Goal: Task Accomplishment & Management: Use online tool/utility

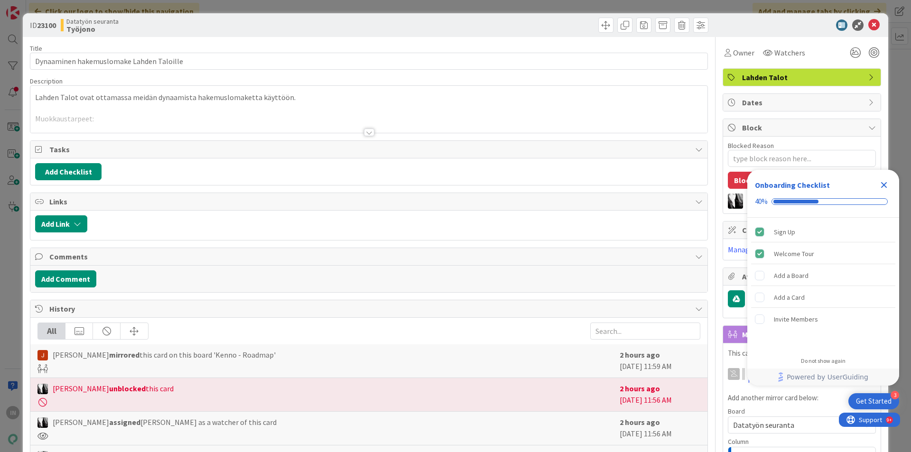
click at [364, 127] on div at bounding box center [368, 121] width 677 height 24
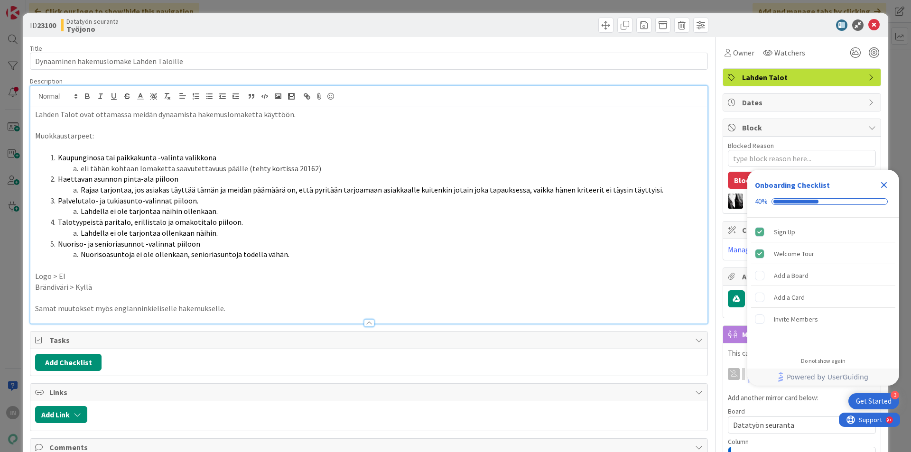
click at [233, 308] on p "Samat muutokset myös englanninkieliselle hakemukselle." at bounding box center [368, 308] width 667 height 11
click at [270, 451] on span "Comments" at bounding box center [369, 447] width 641 height 11
click at [267, 213] on li "Lahdella ei ole tarjontaa näihin ollenkaan." at bounding box center [374, 211] width 656 height 11
click at [296, 169] on li "eli tähän kohtaan lomaketta saavutettavuus päälle (tehty kortissa 20162)" at bounding box center [374, 168] width 656 height 11
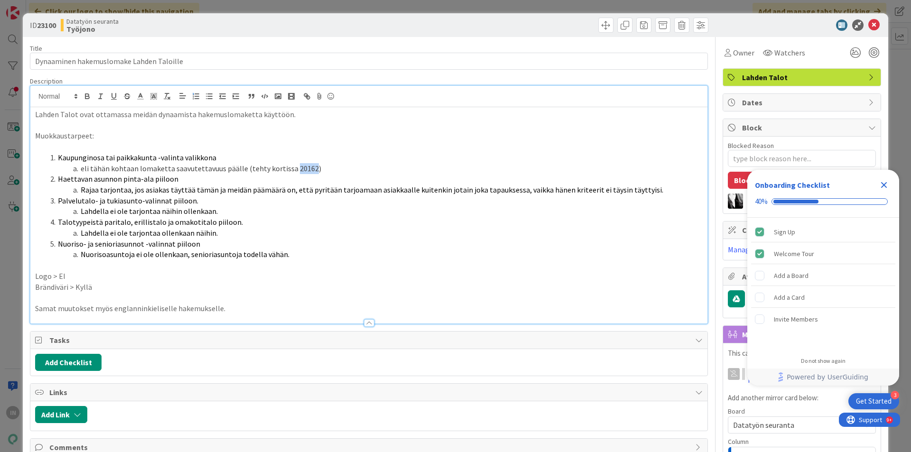
copy li "20162"
drag, startPoint x: 94, startPoint y: 288, endPoint x: 32, endPoint y: 290, distance: 62.2
click at [32, 290] on div "Lahden Talot ovat ottamassa meidän dynaamista hakemuslomaketta käyttöön. Muokka…" at bounding box center [368, 215] width 677 height 216
click at [107, 291] on p "Brändiväri > Kyllä" at bounding box center [368, 287] width 667 height 11
click at [883, 183] on icon "Close Checklist" at bounding box center [883, 184] width 11 height 11
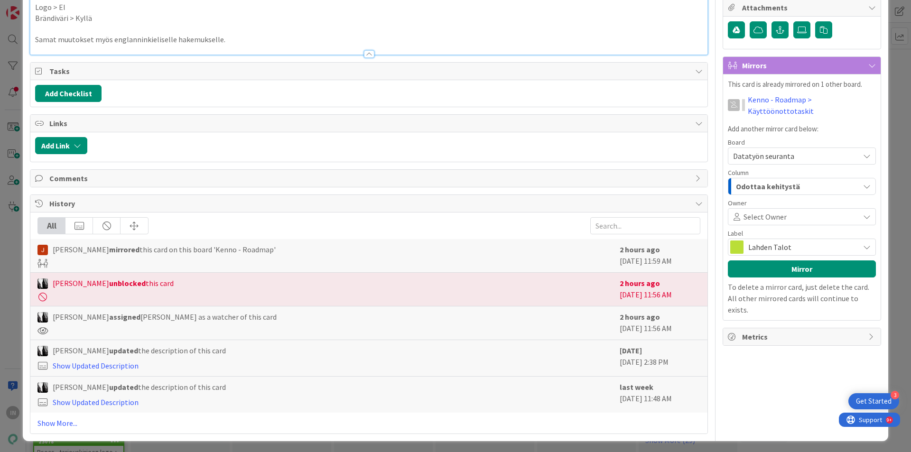
scroll to position [271, 0]
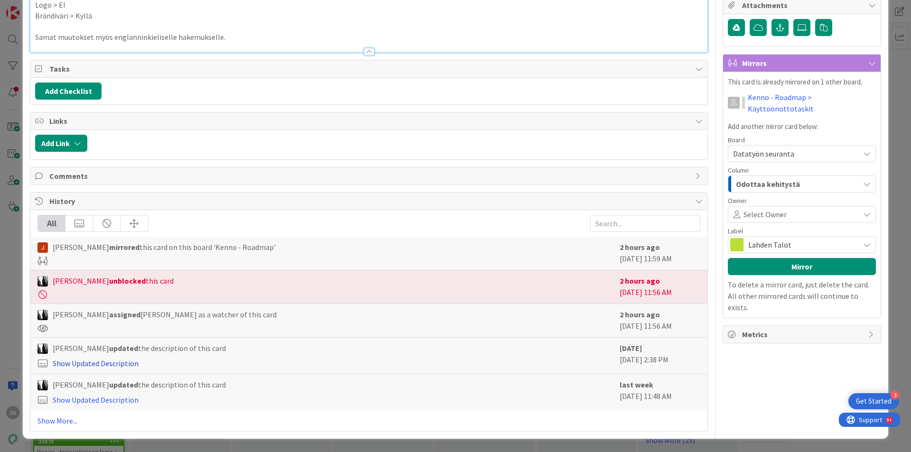
click at [120, 360] on link "Show Updated Description" at bounding box center [96, 363] width 86 height 9
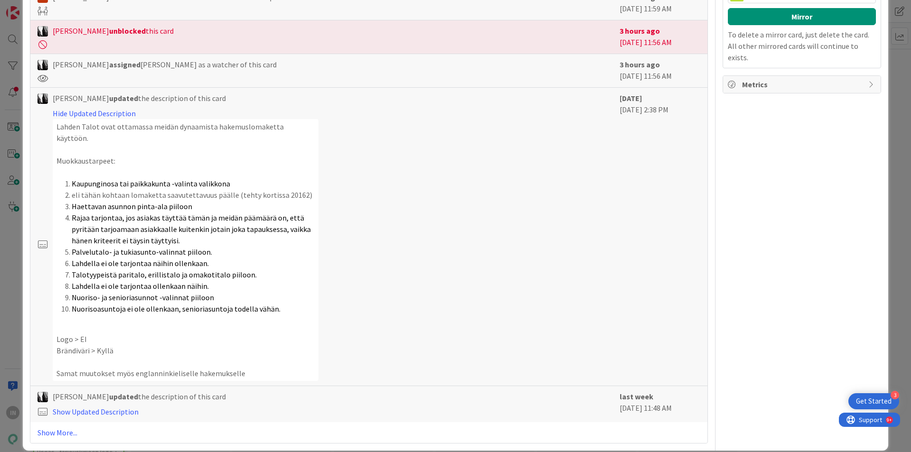
scroll to position [522, 0]
click at [111, 407] on link "Show Updated Description" at bounding box center [96, 411] width 86 height 9
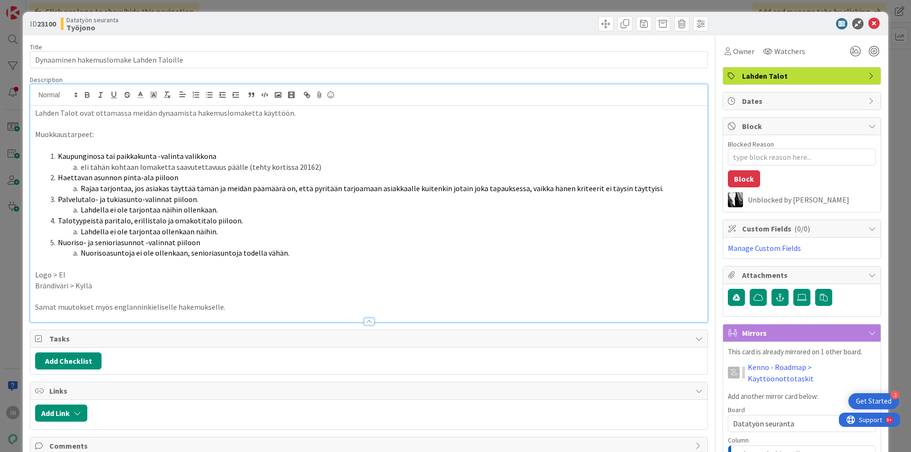
scroll to position [0, 0]
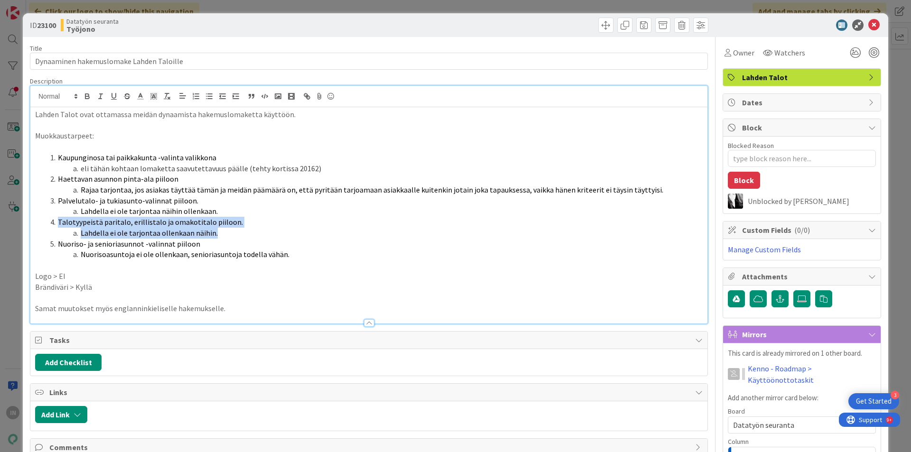
drag, startPoint x: 57, startPoint y: 222, endPoint x: 218, endPoint y: 234, distance: 160.8
click at [218, 234] on ol "Kaupunginosa tai paikkakunta -valinta valikkona eli tähän kohtaan lomaketta saa…" at bounding box center [368, 206] width 667 height 108
type textarea "x"
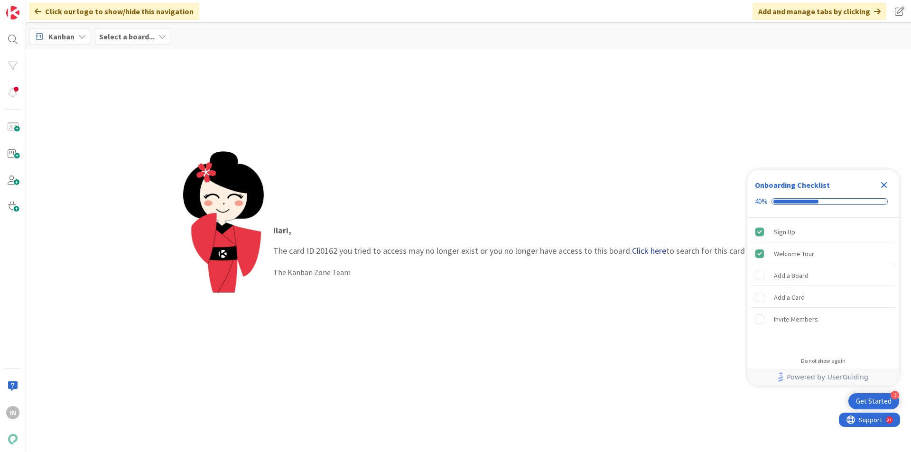
click at [648, 249] on link "Click here" at bounding box center [649, 250] width 34 height 11
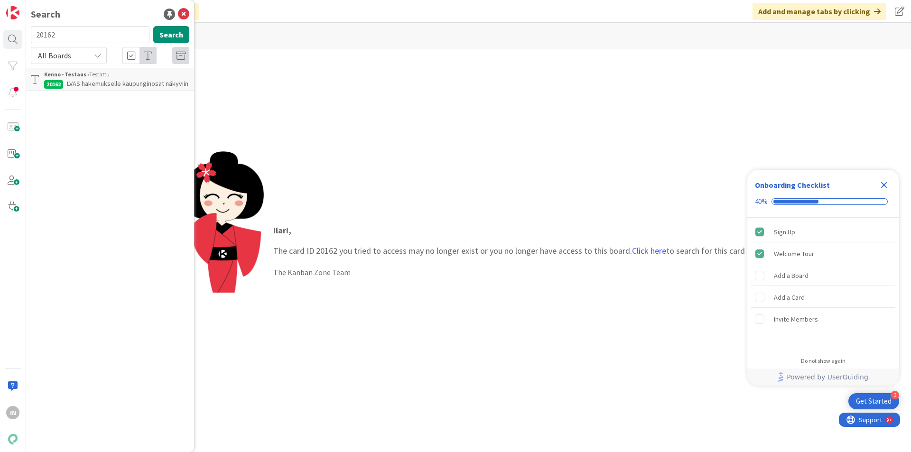
click at [114, 86] on span "LVAS hakemukselle kaupunginosat näkyviin" at bounding box center [127, 83] width 121 height 9
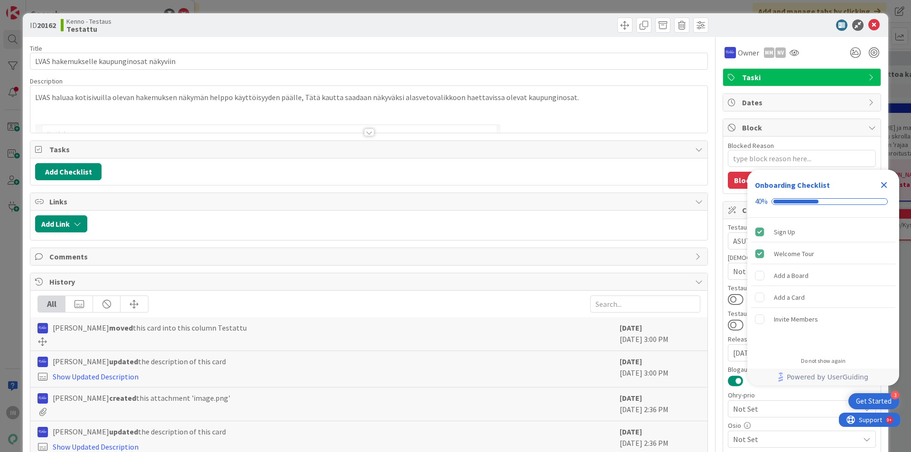
click at [365, 131] on div at bounding box center [369, 133] width 10 height 8
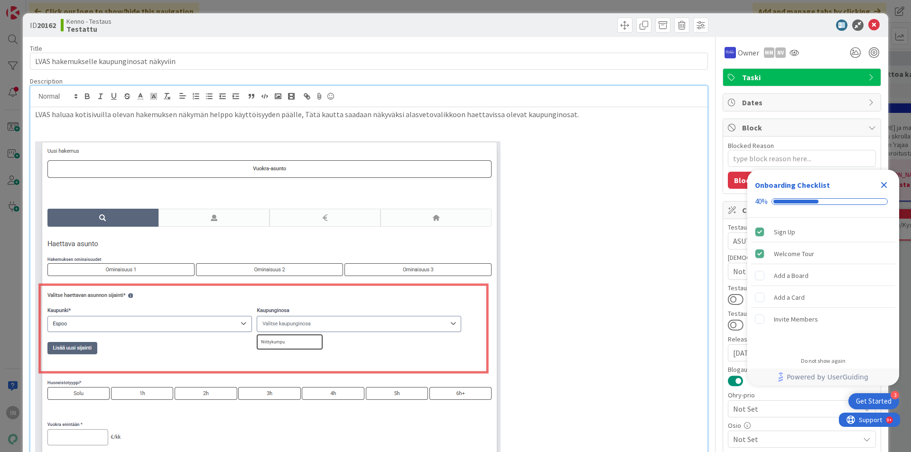
type textarea "x"
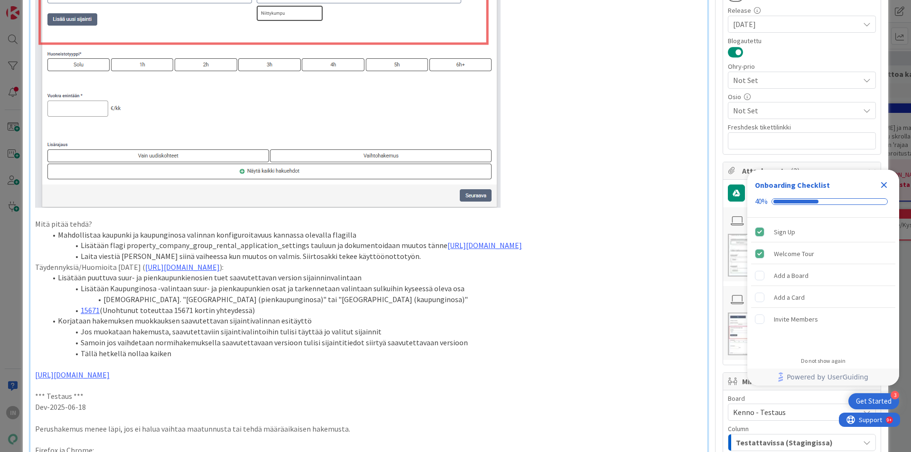
scroll to position [332, 0]
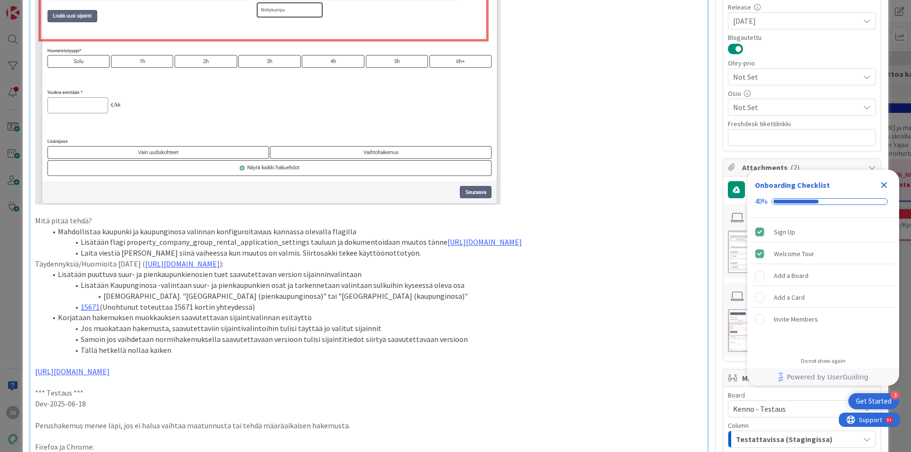
click at [592, 171] on p at bounding box center [368, 6] width 667 height 395
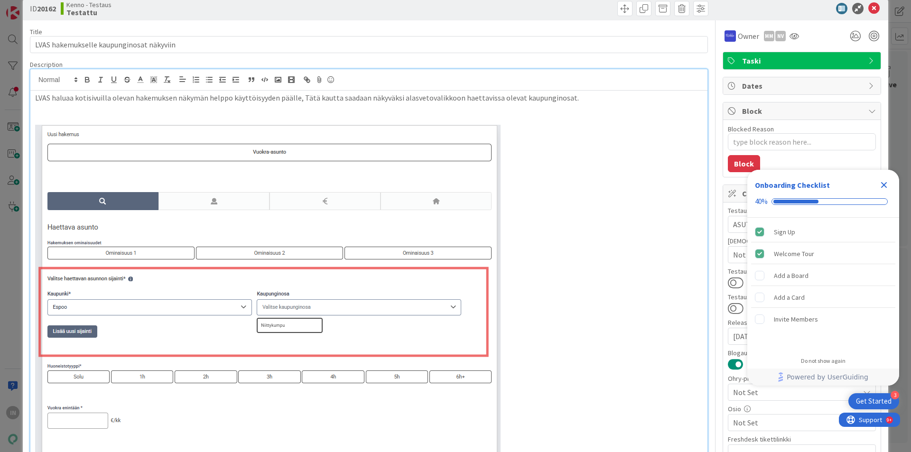
scroll to position [0, 0]
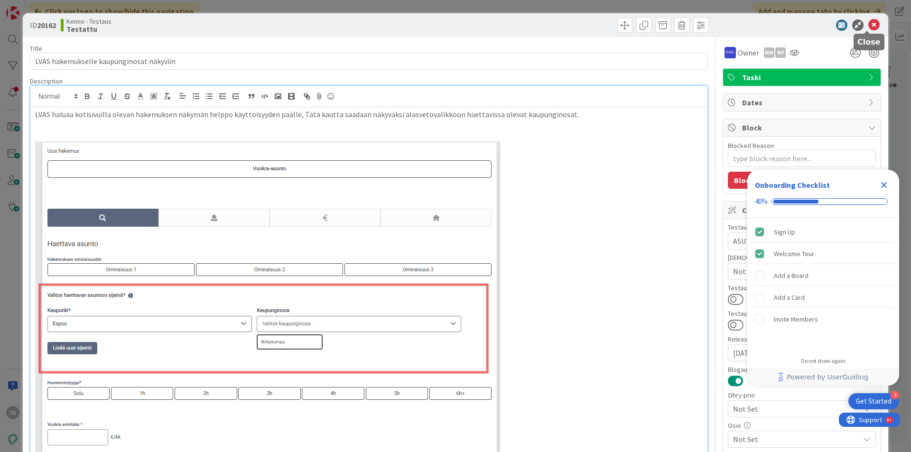
click at [868, 25] on icon at bounding box center [873, 24] width 11 height 11
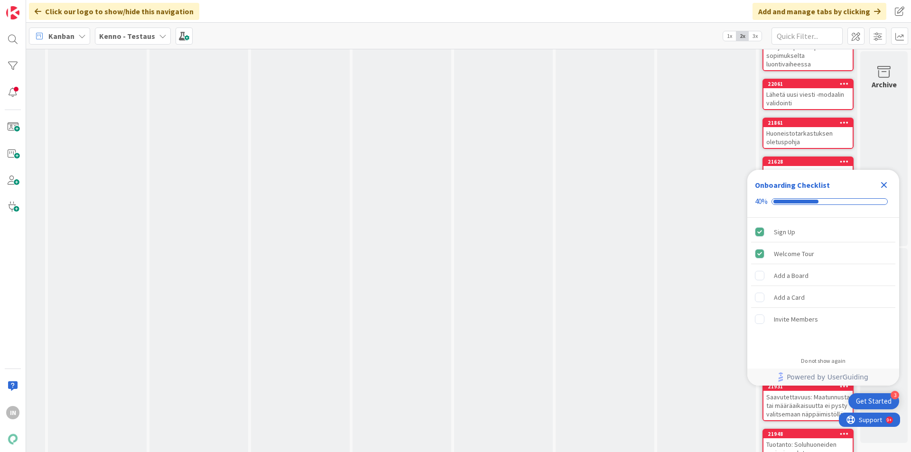
click at [883, 185] on icon "Close Checklist" at bounding box center [884, 185] width 6 height 6
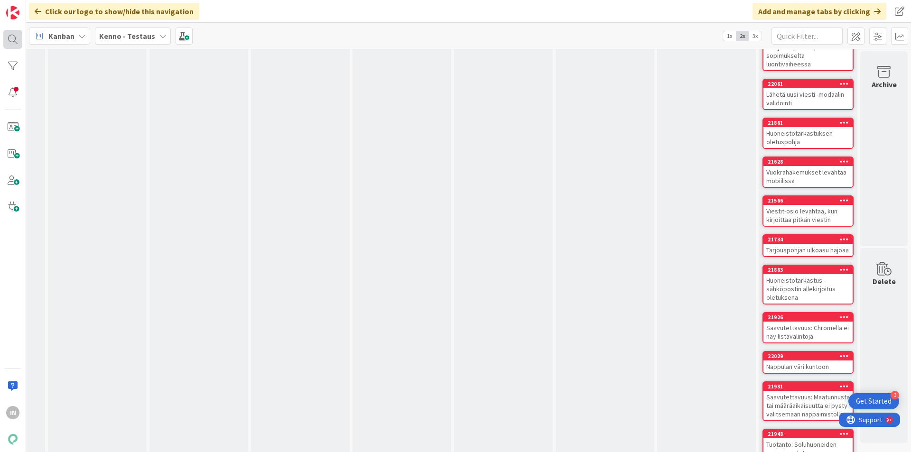
click at [17, 40] on div at bounding box center [12, 39] width 19 height 19
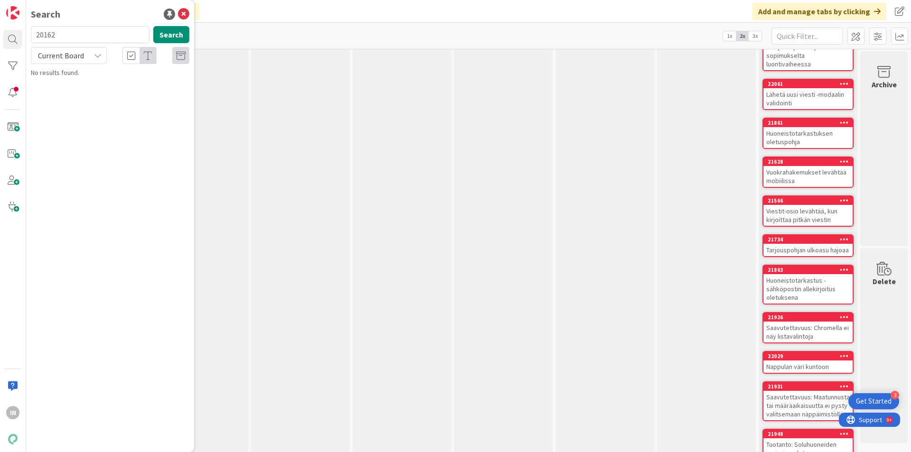
click at [86, 55] on div "Current Board" at bounding box center [69, 55] width 76 height 17
click at [65, 98] on span "All Boards" at bounding box center [85, 95] width 99 height 14
click at [74, 39] on input "20162" at bounding box center [90, 34] width 119 height 17
click at [166, 34] on button "Search" at bounding box center [171, 34] width 36 height 17
click at [97, 36] on input "brändiväri" at bounding box center [90, 34] width 119 height 17
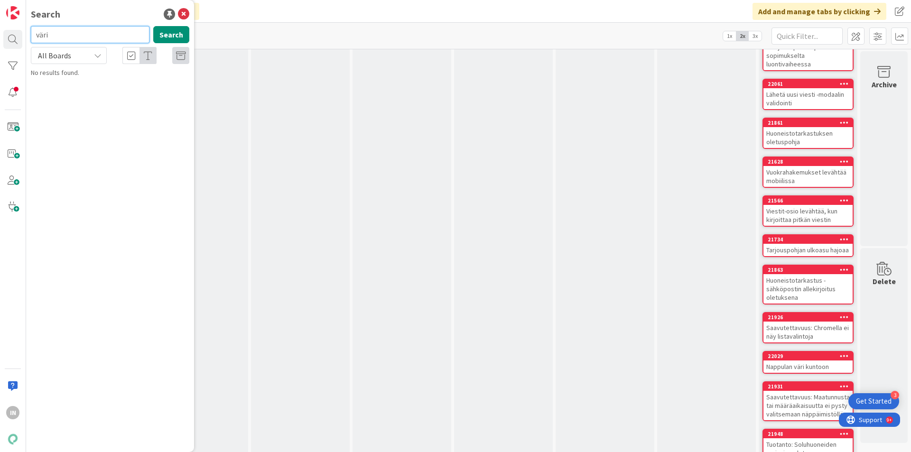
type input "väri"
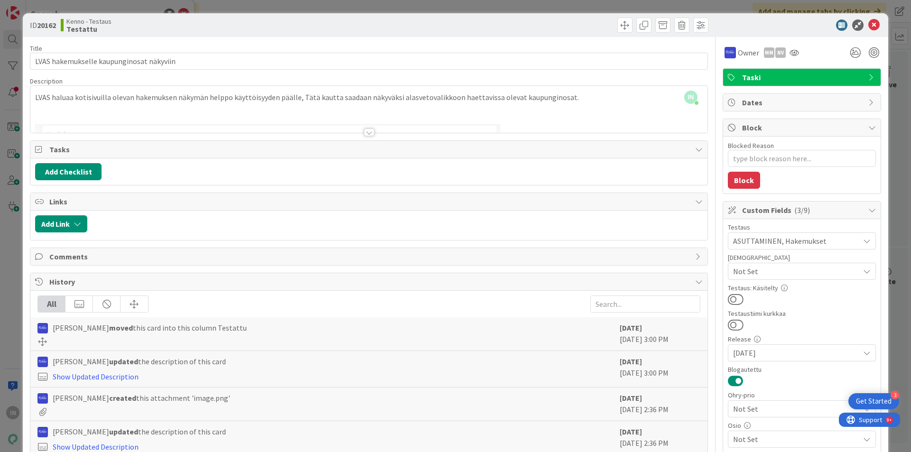
type textarea "x"
click at [868, 21] on icon at bounding box center [873, 24] width 11 height 11
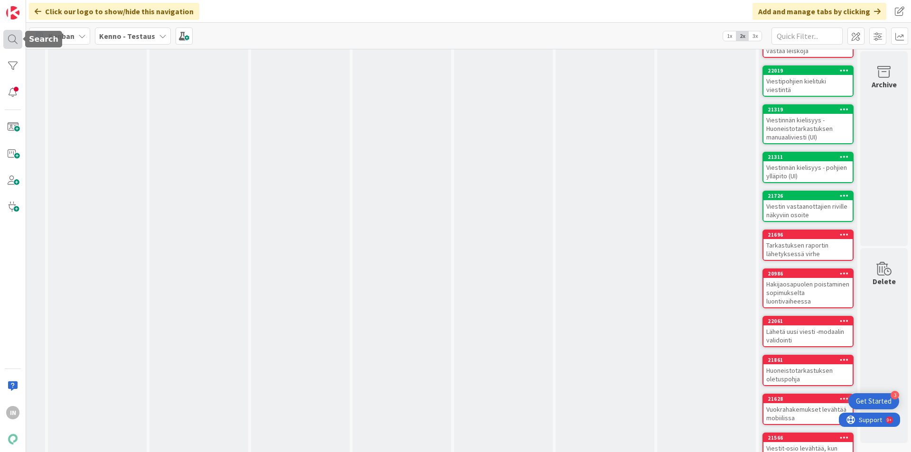
click at [11, 37] on div at bounding box center [12, 39] width 19 height 19
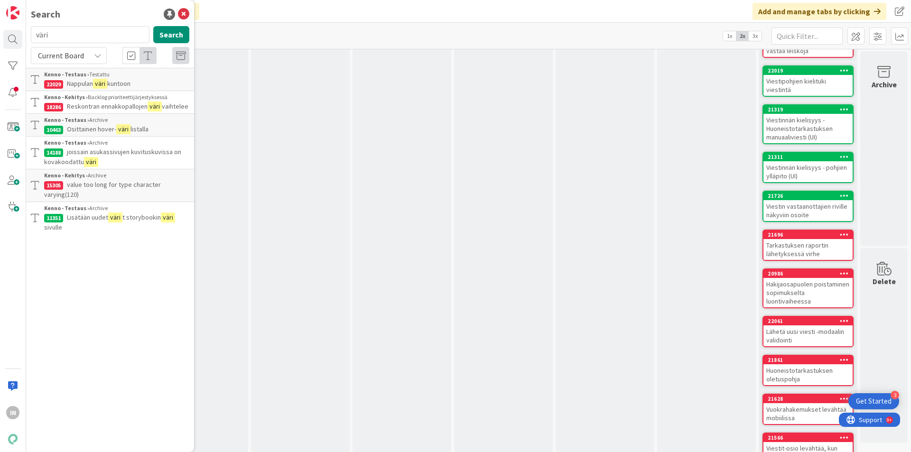
click at [99, 27] on input "väri" at bounding box center [90, 34] width 119 height 17
type input "teema"
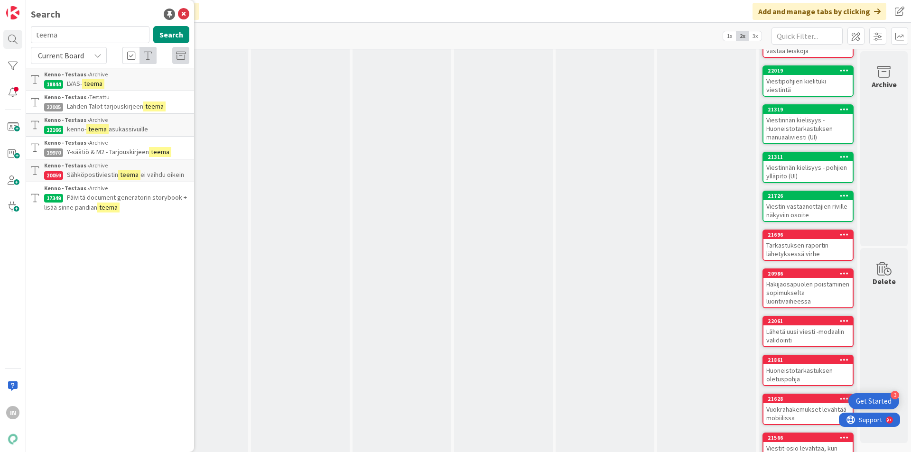
click at [130, 103] on span "Lahden Talot tarjouskirjeen" at bounding box center [105, 106] width 76 height 9
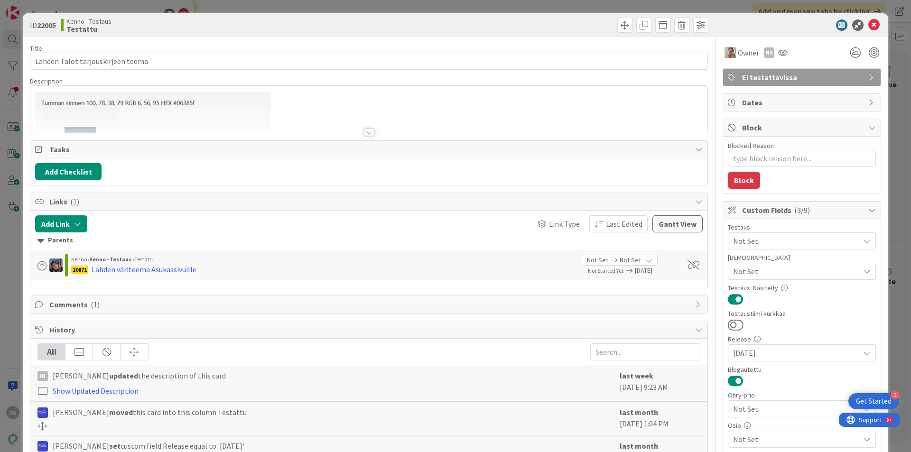
click at [367, 130] on div at bounding box center [369, 133] width 10 height 8
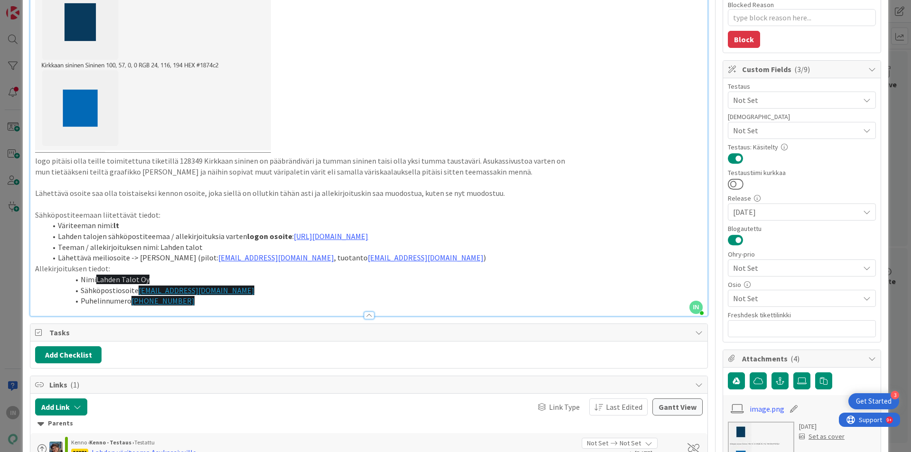
scroll to position [142, 0]
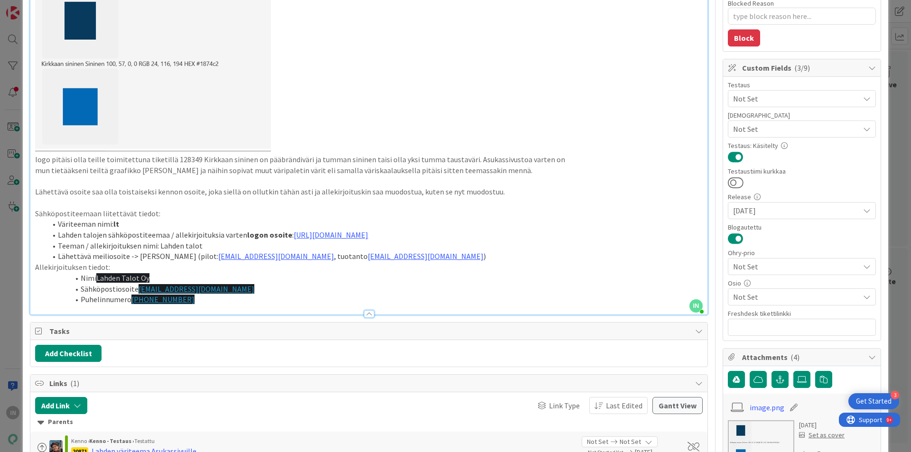
click at [286, 193] on p "Lähettävä osoite saa olla toistaiseksi kennon osoite, joka siellä on ollutkin t…" at bounding box center [368, 191] width 667 height 11
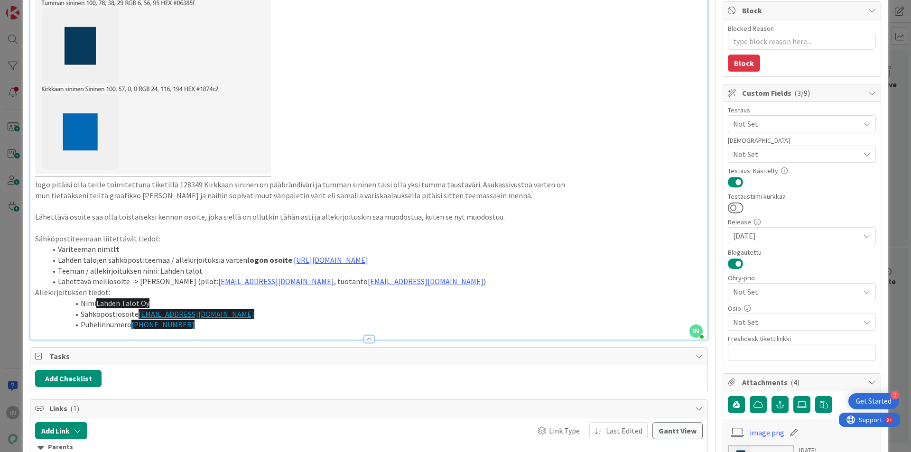
scroll to position [0, 0]
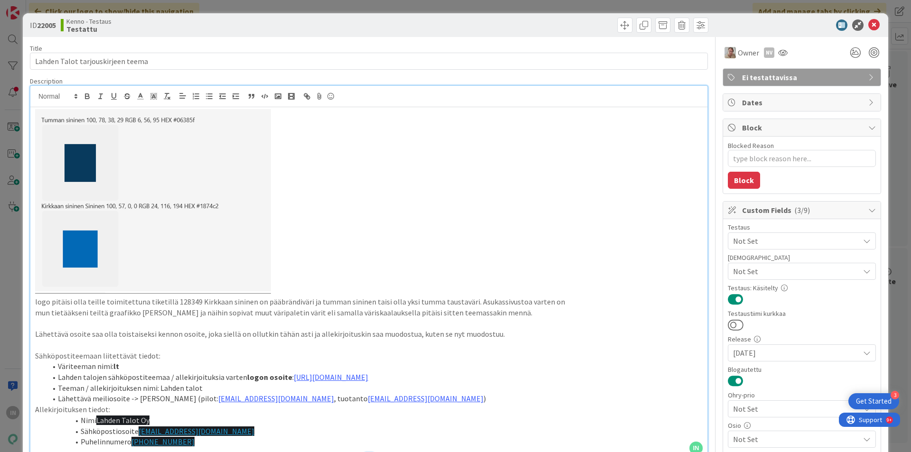
type textarea "x"
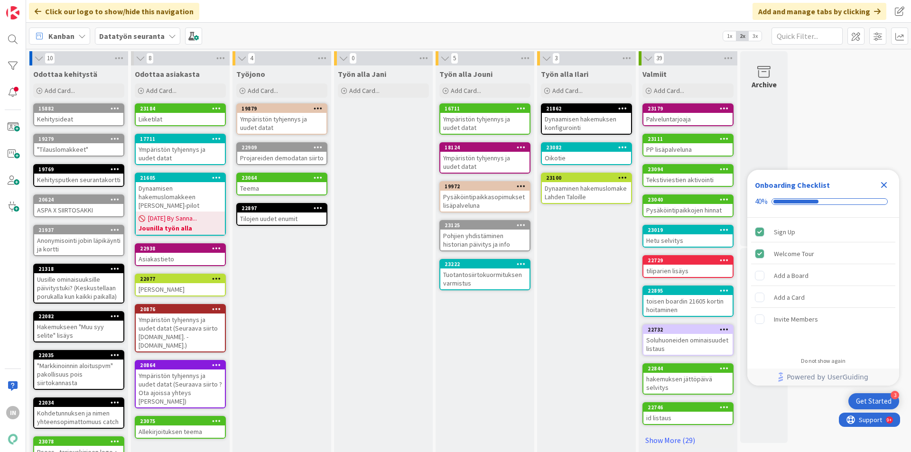
click at [576, 191] on div "Dynaaminen hakemuslomake Lahden Taloille" at bounding box center [586, 192] width 89 height 21
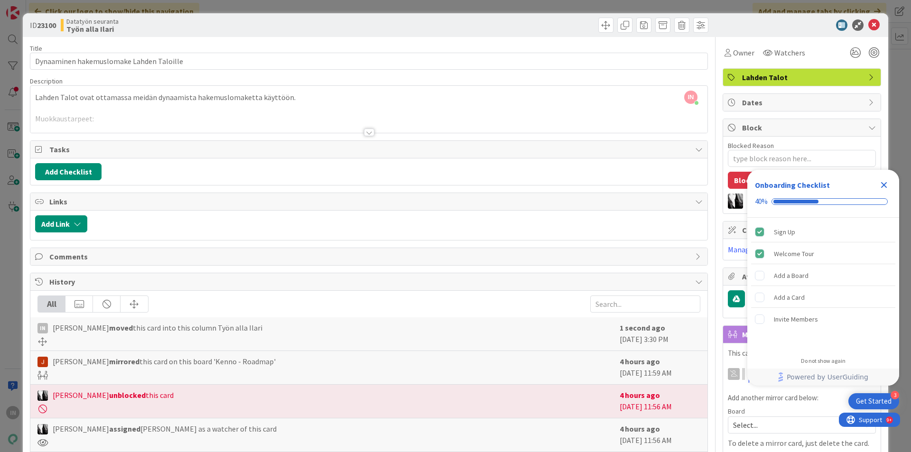
click at [289, 118] on div at bounding box center [368, 121] width 677 height 24
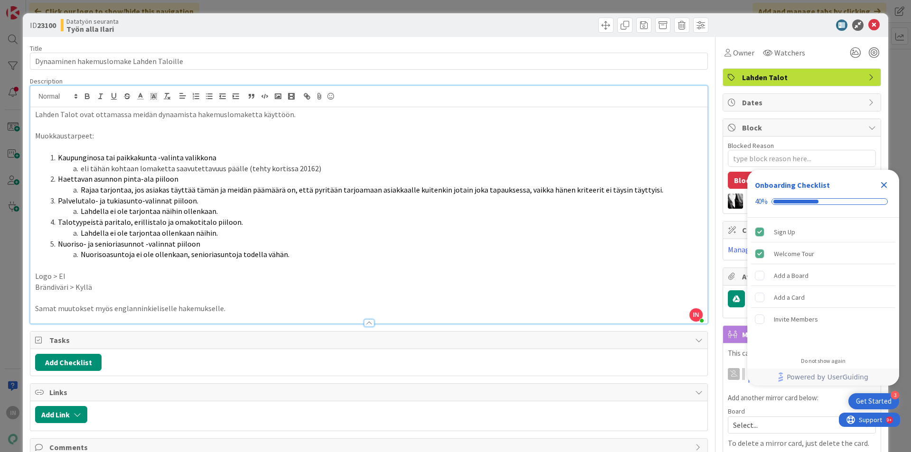
click at [233, 314] on div at bounding box center [368, 319] width 677 height 10
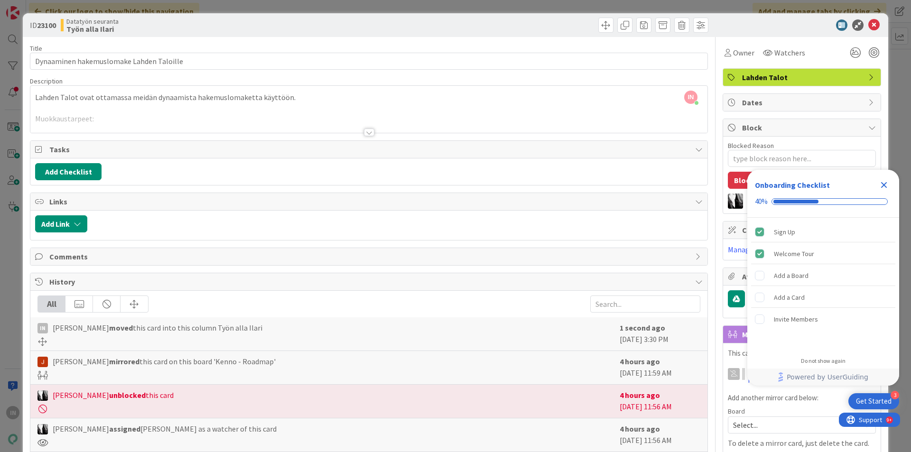
click at [60, 253] on span "Comments" at bounding box center [369, 256] width 641 height 11
type textarea "x"
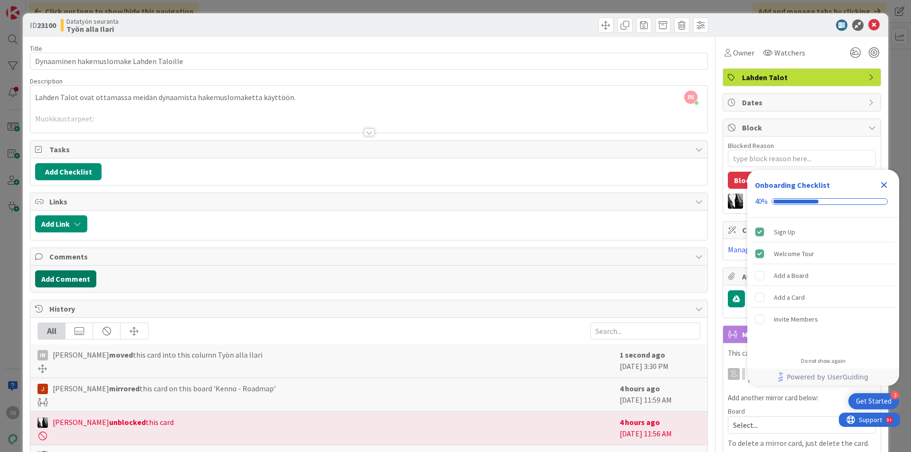
click at [69, 275] on button "Add Comment" at bounding box center [65, 278] width 61 height 17
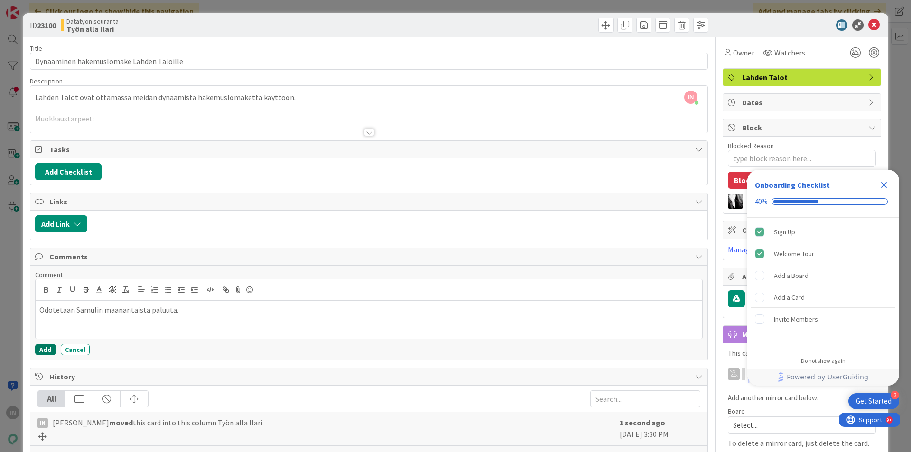
click at [42, 348] on button "Add" at bounding box center [45, 349] width 21 height 11
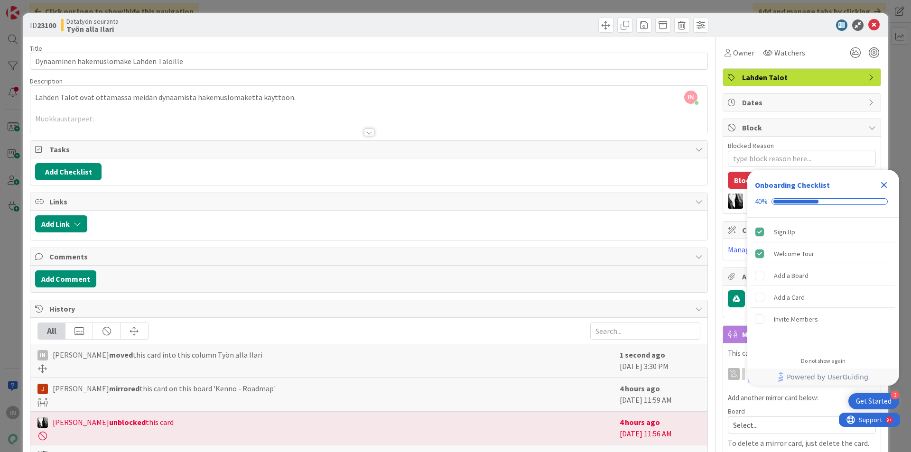
type textarea "x"
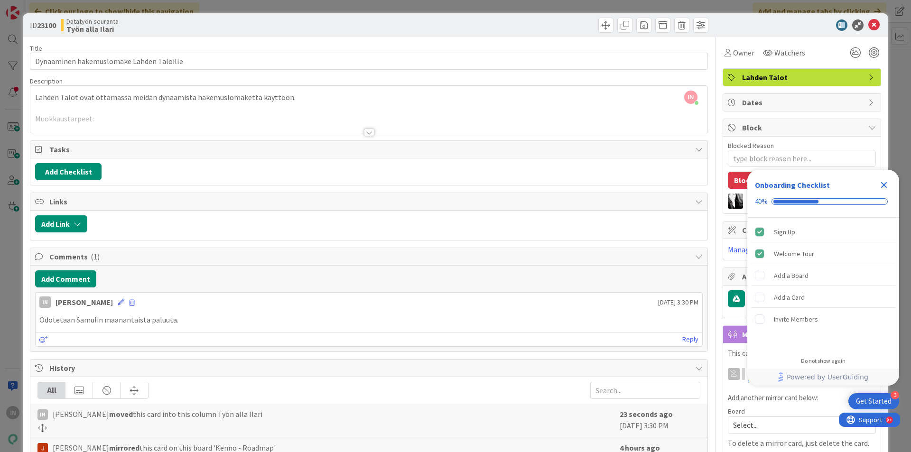
click at [250, 111] on div at bounding box center [368, 121] width 677 height 24
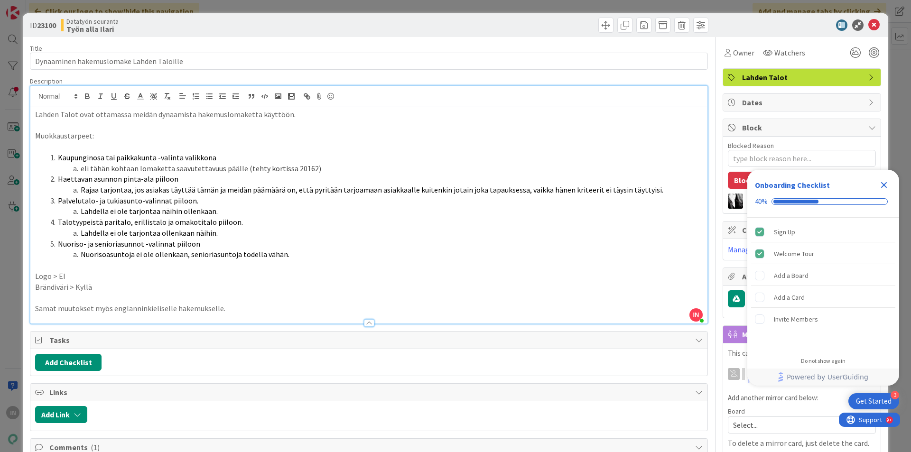
click at [98, 286] on p "Brändiväri > Kyllä" at bounding box center [368, 287] width 667 height 11
click at [869, 25] on icon at bounding box center [873, 24] width 11 height 11
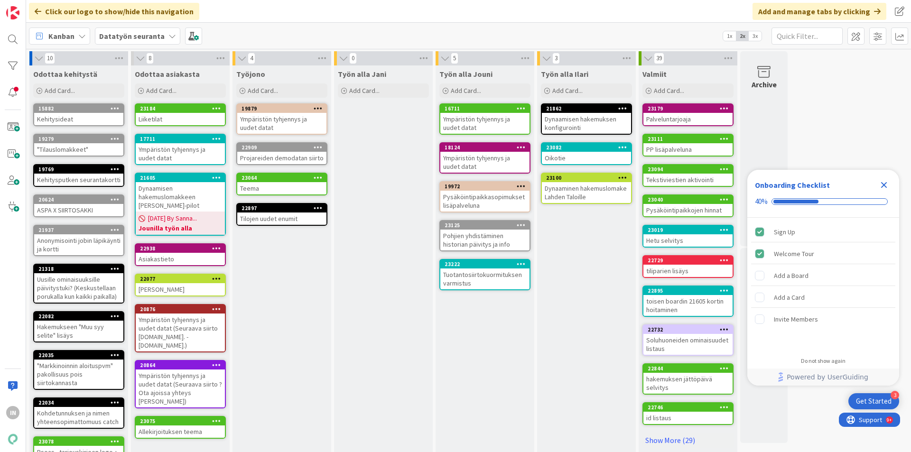
click at [556, 158] on div "Oikotie" at bounding box center [586, 158] width 89 height 12
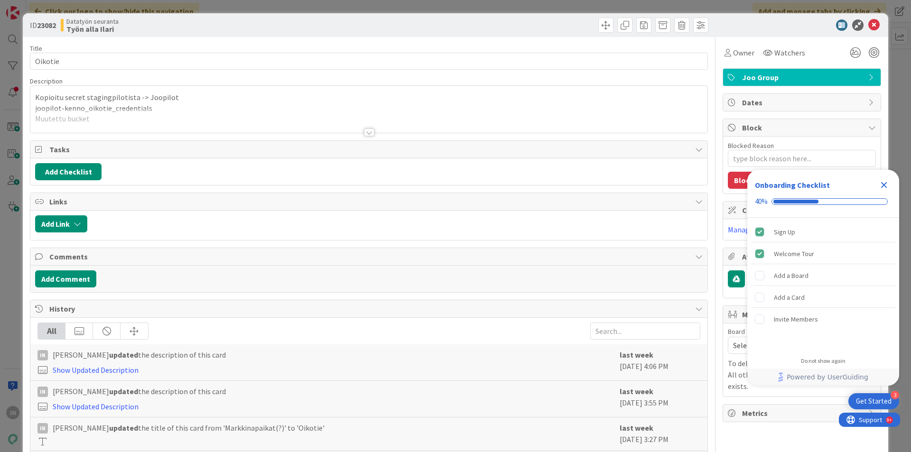
click at [479, 110] on div at bounding box center [368, 121] width 677 height 24
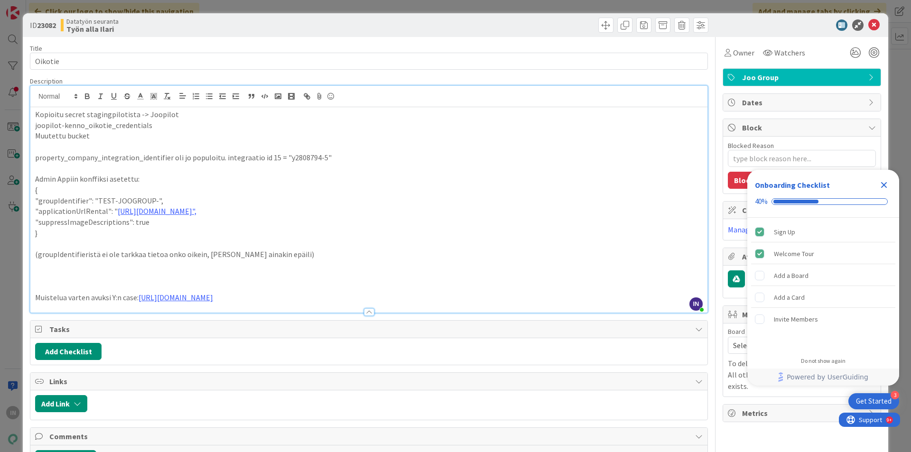
click at [870, 23] on icon at bounding box center [873, 24] width 11 height 11
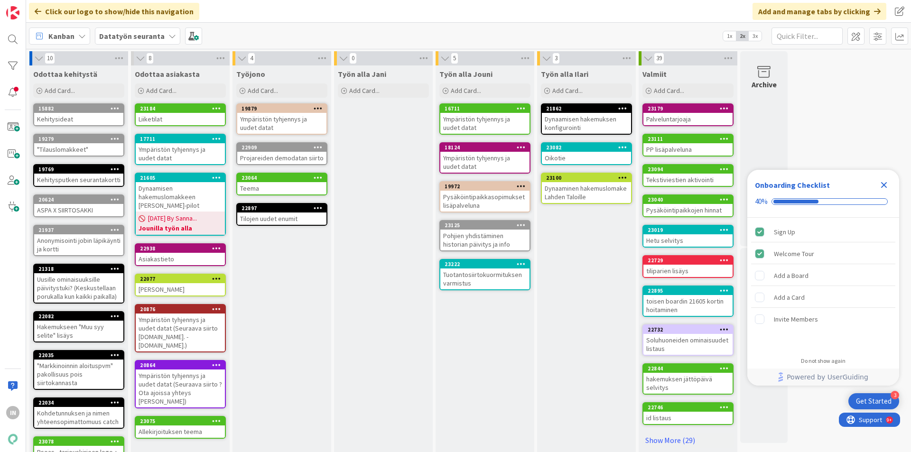
click at [563, 157] on div "Oikotie" at bounding box center [586, 158] width 89 height 12
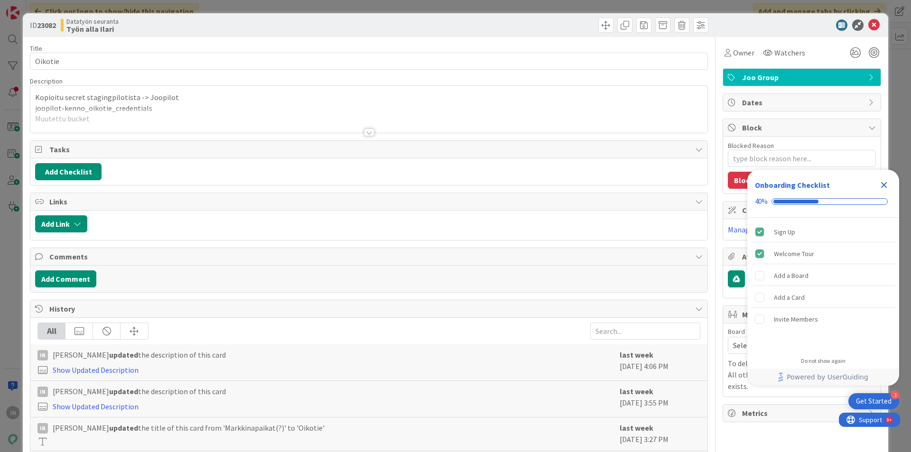
type textarea "x"
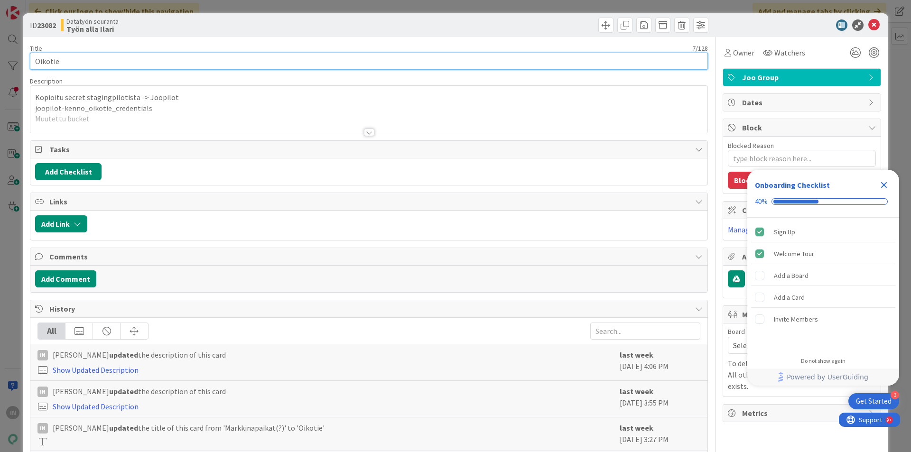
click at [185, 64] on input "Oikotie" at bounding box center [369, 61] width 678 height 17
type input "Oikotie ja"
type textarea "x"
type input "Oikotie ja Vuo"
type textarea "x"
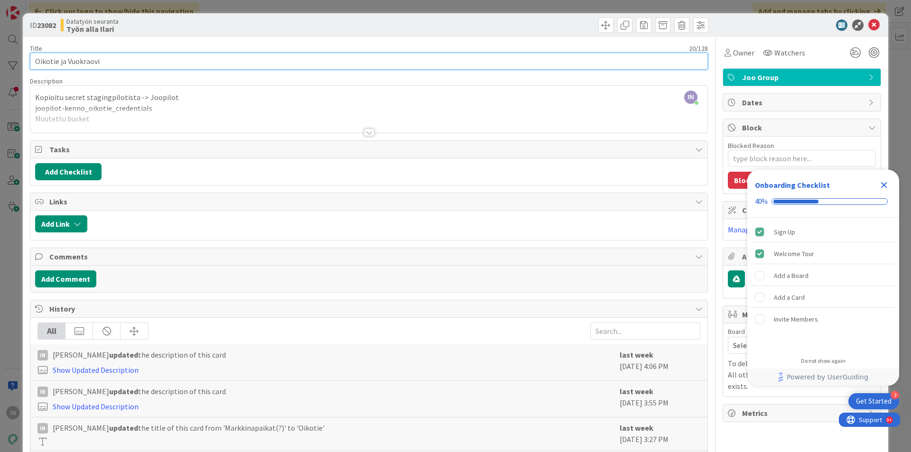
type input "Oikotie ja Vuokraovi"
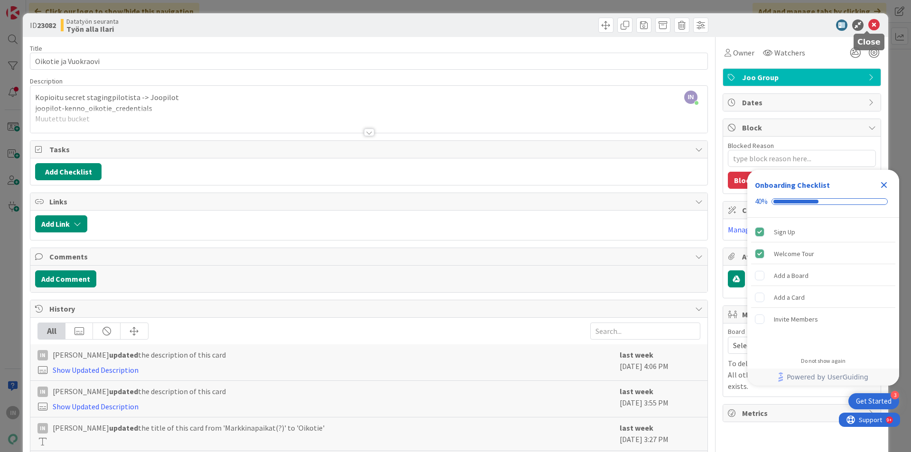
click at [872, 25] on icon at bounding box center [873, 24] width 11 height 11
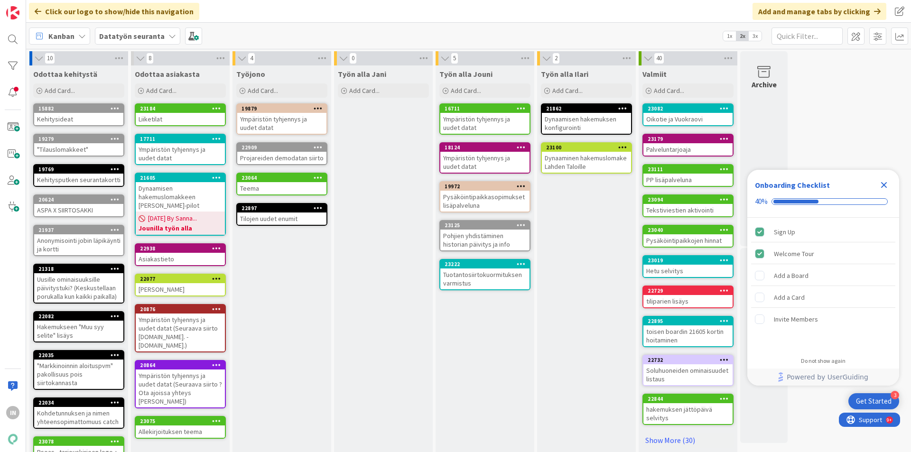
click at [173, 158] on div "Ympäristön tyhjennys ja uudet datat" at bounding box center [180, 153] width 89 height 21
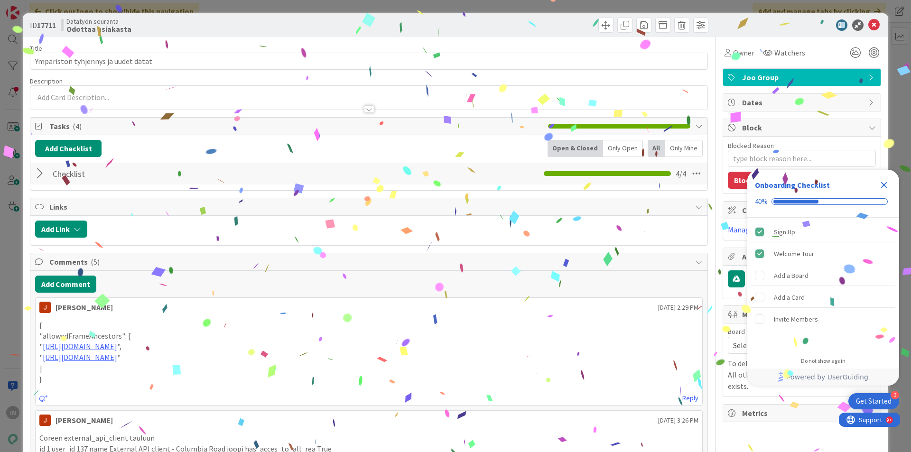
type textarea "x"
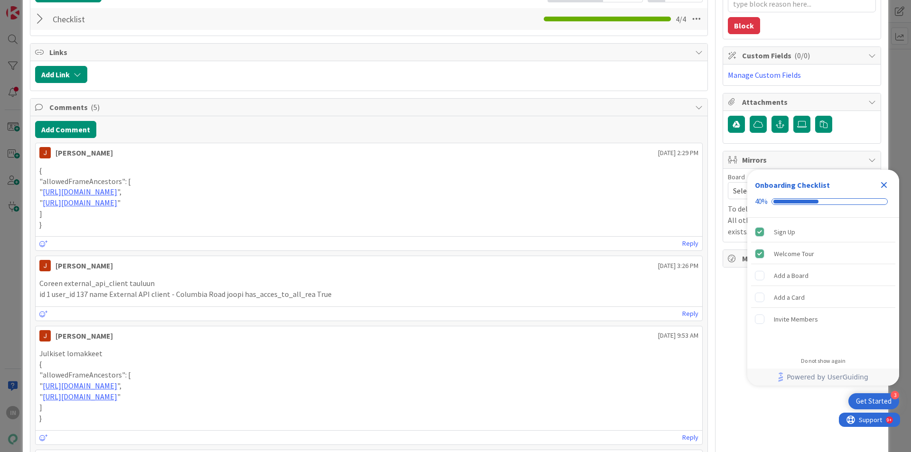
scroll to position [142, 0]
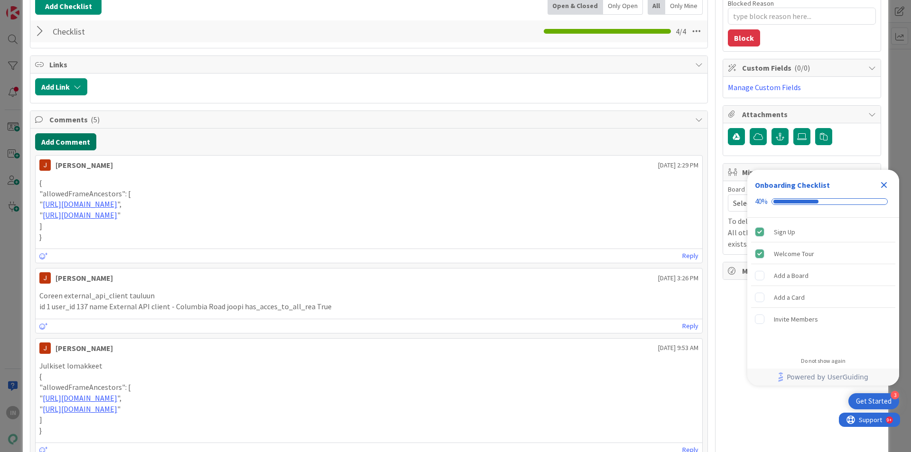
click at [69, 142] on button "Add Comment" at bounding box center [65, 141] width 61 height 17
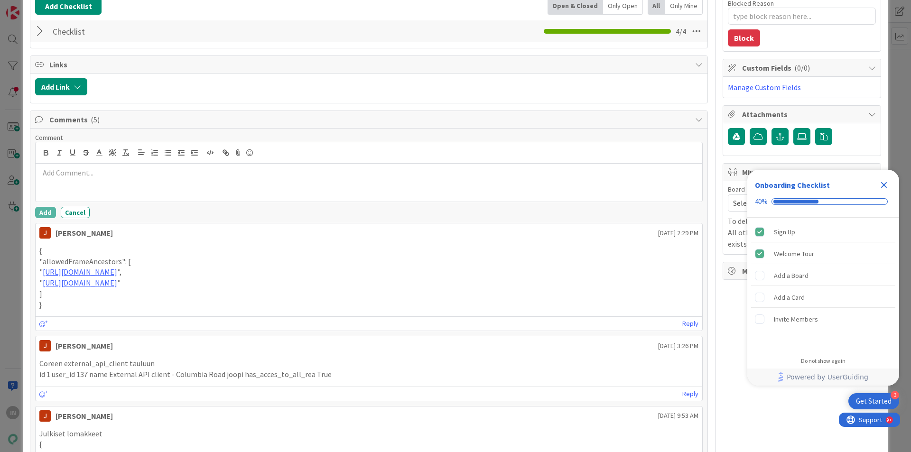
scroll to position [158, 0]
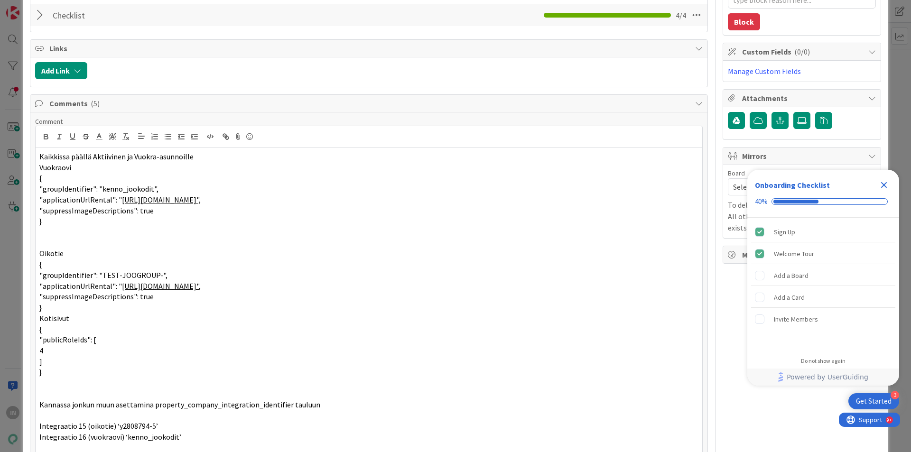
click at [81, 164] on p "Vuokraovi" at bounding box center [368, 167] width 659 height 11
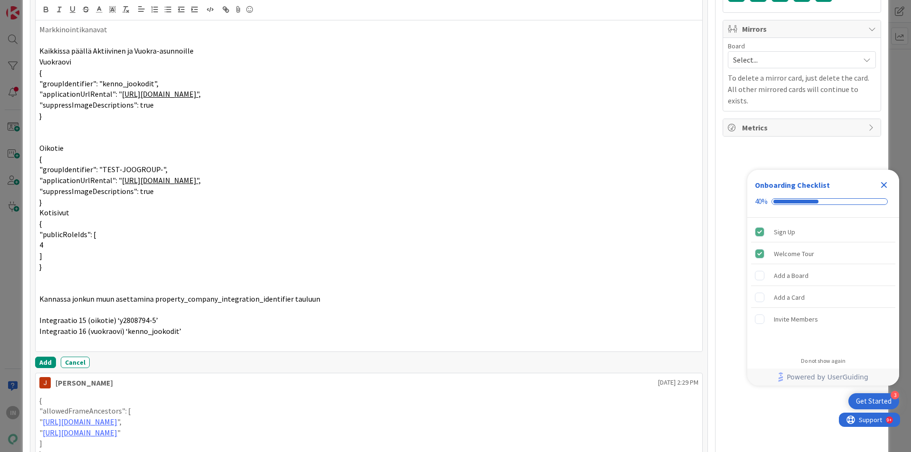
scroll to position [334, 0]
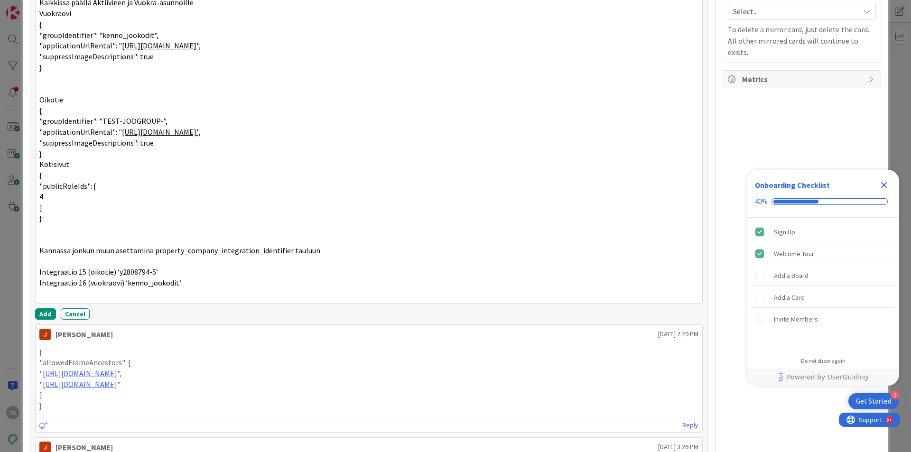
click at [55, 157] on p "}" at bounding box center [368, 153] width 659 height 11
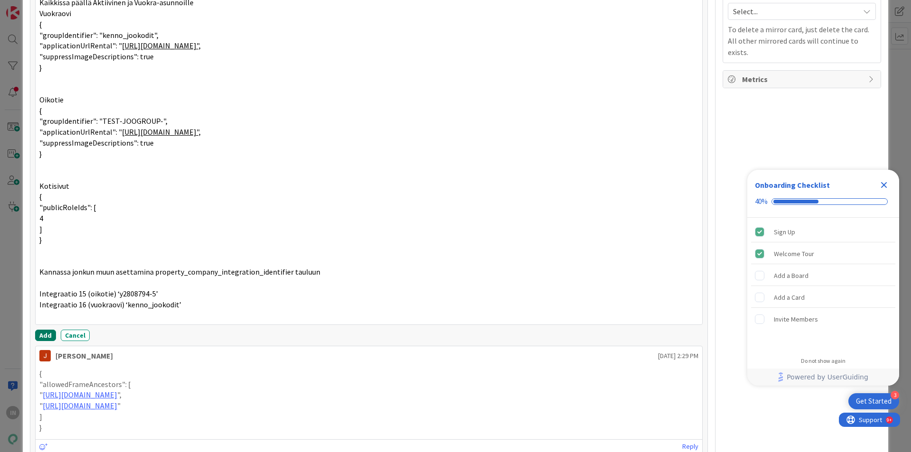
click at [44, 331] on button "Add" at bounding box center [45, 335] width 21 height 11
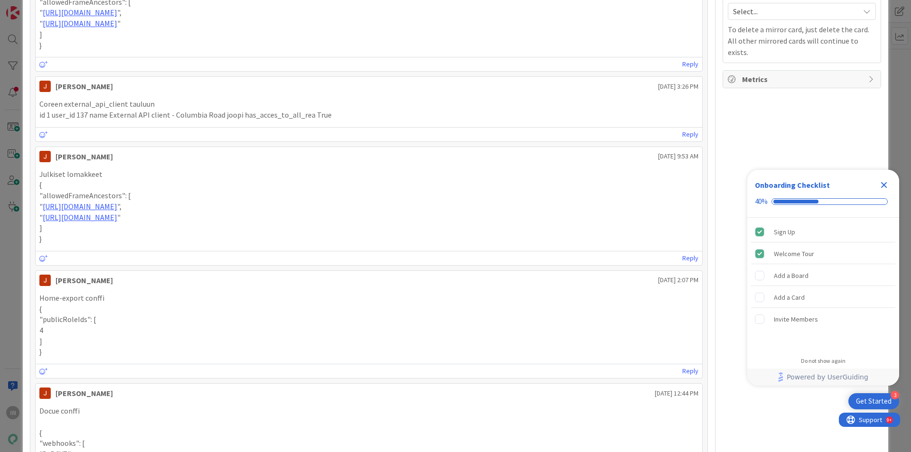
type textarea "x"
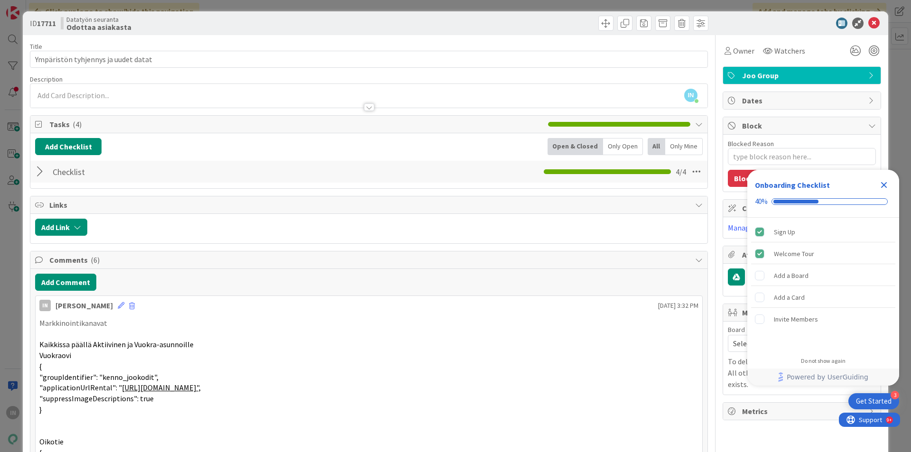
scroll to position [0, 0]
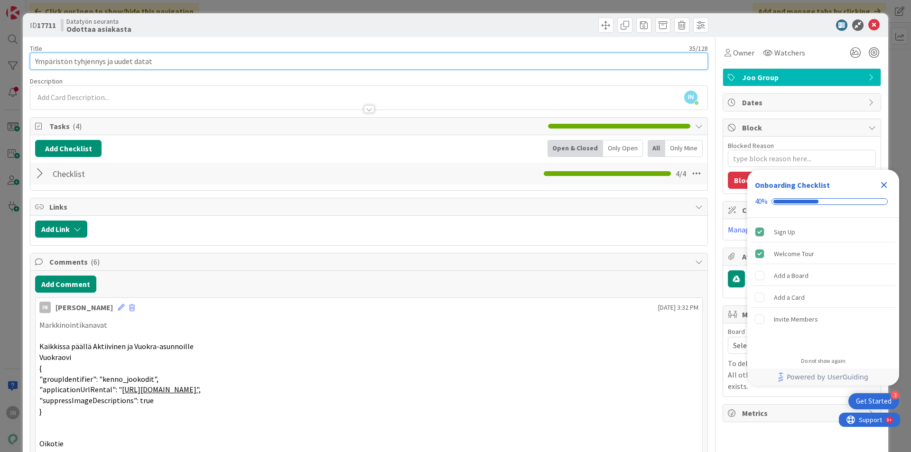
click at [138, 62] on input "Ympäristön tyhjennys ja uudet datat" at bounding box center [369, 61] width 678 height 17
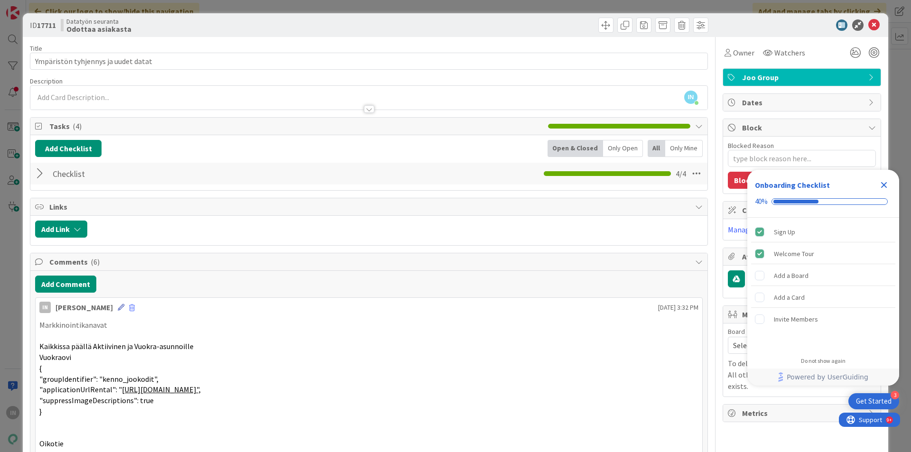
click at [118, 306] on icon at bounding box center [121, 307] width 7 height 7
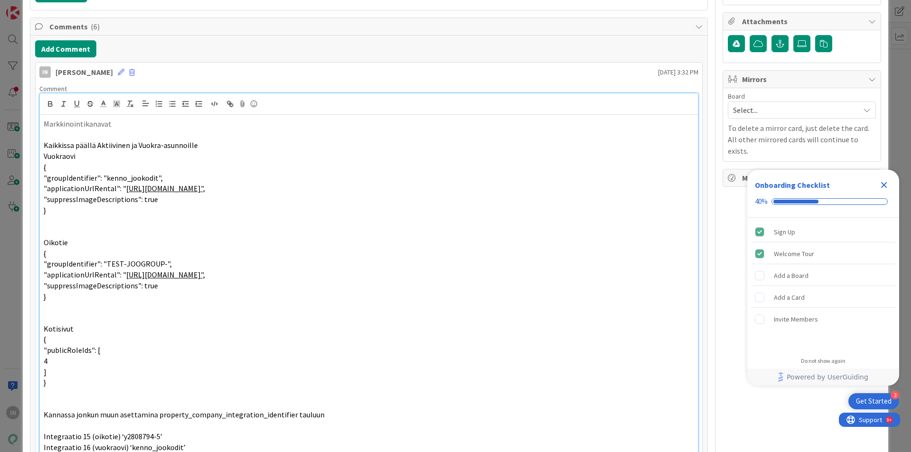
click at [54, 218] on p at bounding box center [369, 220] width 650 height 11
paste div
click at [48, 306] on p at bounding box center [369, 307] width 650 height 11
click at [52, 307] on p "oopilot-kenno_vuokraovi_credentials" at bounding box center [369, 307] width 650 height 11
drag, startPoint x: 96, startPoint y: 307, endPoint x: 126, endPoint y: 309, distance: 29.9
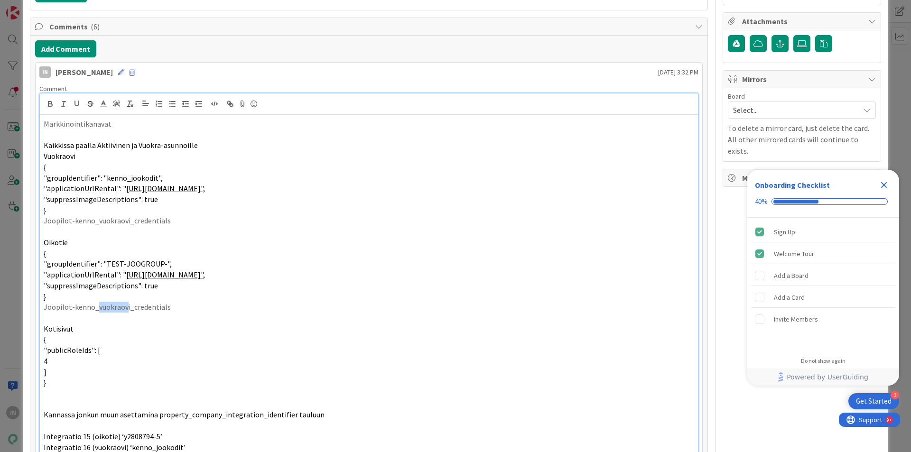
click at [126, 309] on p "Joopilot-kenno_vuokraovi_credentials" at bounding box center [369, 307] width 650 height 11
click at [175, 223] on p "Joopilot-kenno_vuokraovi_credentials" at bounding box center [369, 220] width 650 height 11
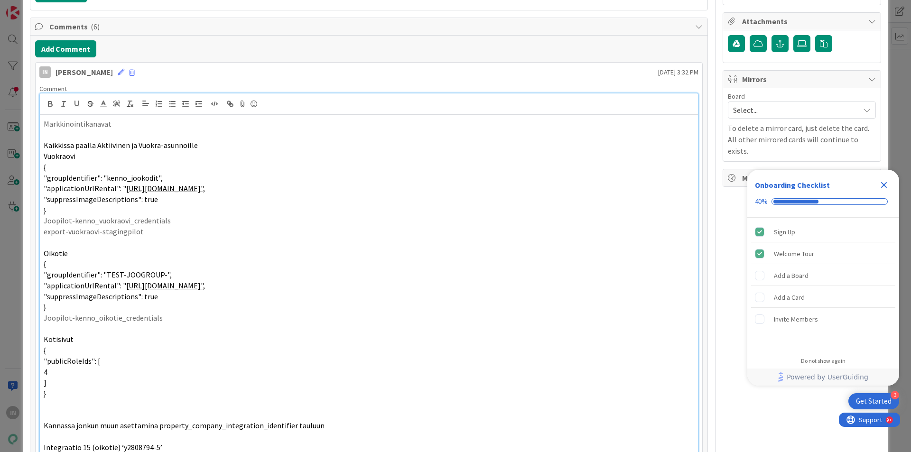
click at [167, 318] on p "Joopilot-kenno_oikotie_credentials" at bounding box center [369, 318] width 650 height 11
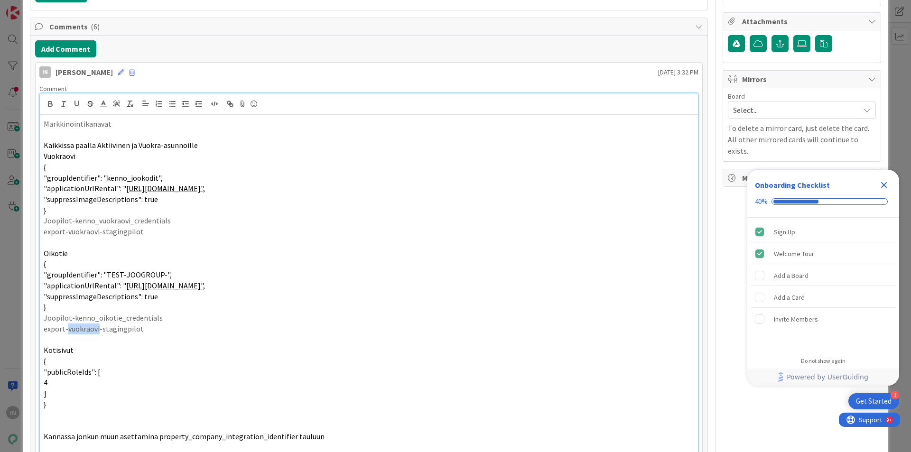
drag, startPoint x: 66, startPoint y: 331, endPoint x: 98, endPoint y: 330, distance: 31.3
click at [98, 330] on p "export-vuokraovi-stagingpilot" at bounding box center [369, 329] width 650 height 11
click at [112, 236] on p "export-vuokraovi-stagingpilot" at bounding box center [369, 231] width 650 height 11
copy p "joopilot"
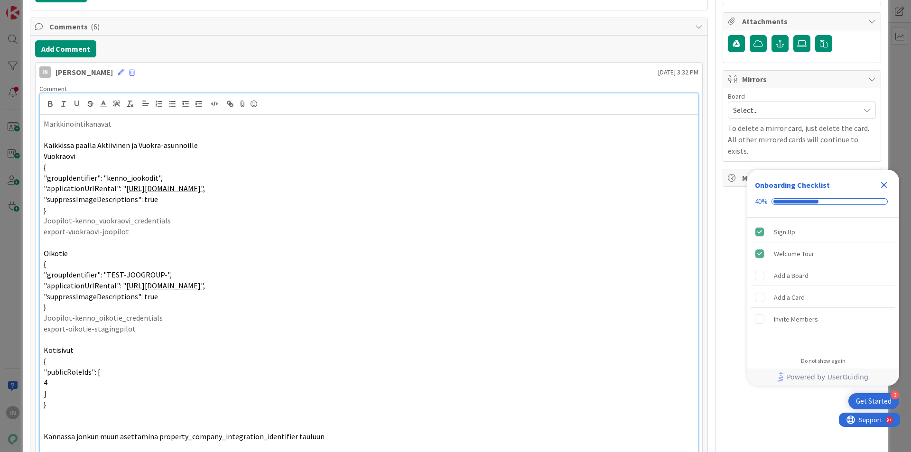
click at [109, 332] on p "export-oikotie-stagingpilot" at bounding box center [369, 329] width 650 height 11
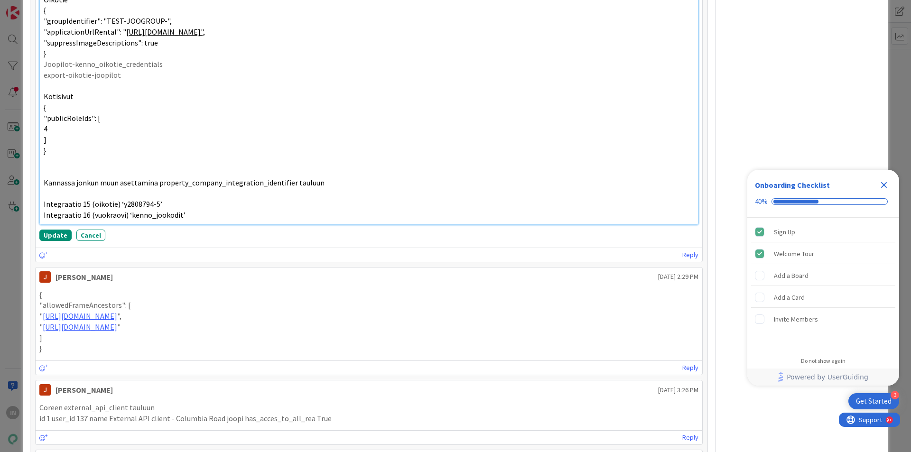
scroll to position [330, 0]
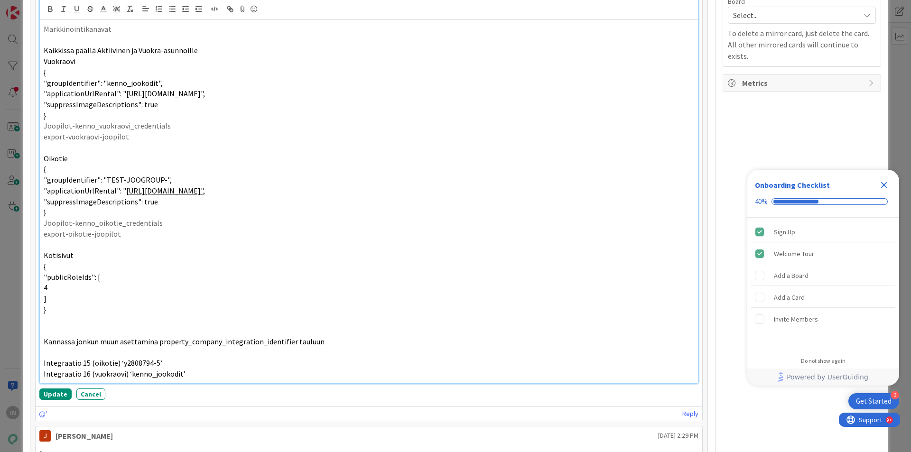
drag, startPoint x: 120, startPoint y: 239, endPoint x: 134, endPoint y: 231, distance: 16.3
click at [134, 231] on p "export-oikotie-joopilot" at bounding box center [369, 234] width 650 height 11
click at [211, 373] on p "Integraatio 16 (vuokraovi) ‘kenno_jookodit’" at bounding box center [369, 374] width 650 height 11
click at [63, 393] on button "Update" at bounding box center [55, 394] width 32 height 11
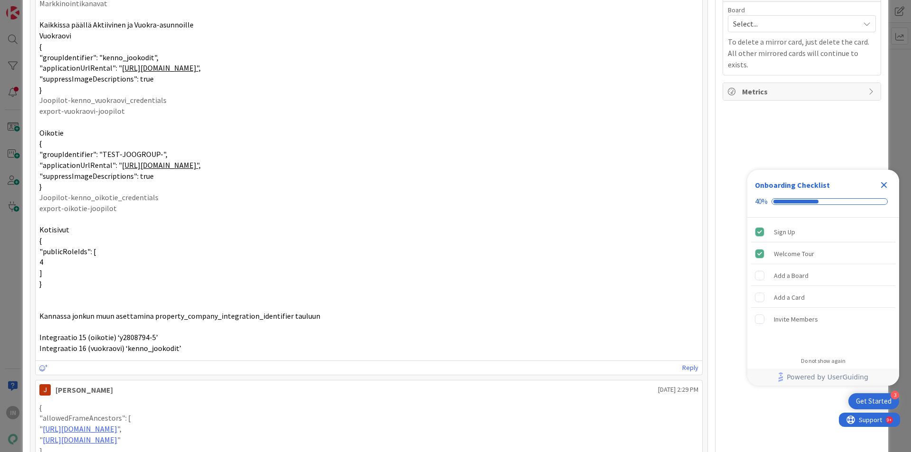
type textarea "x"
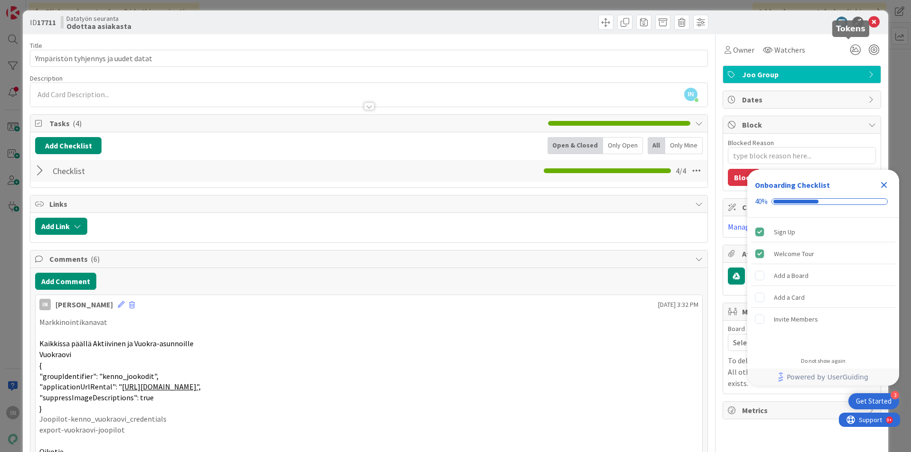
scroll to position [0, 0]
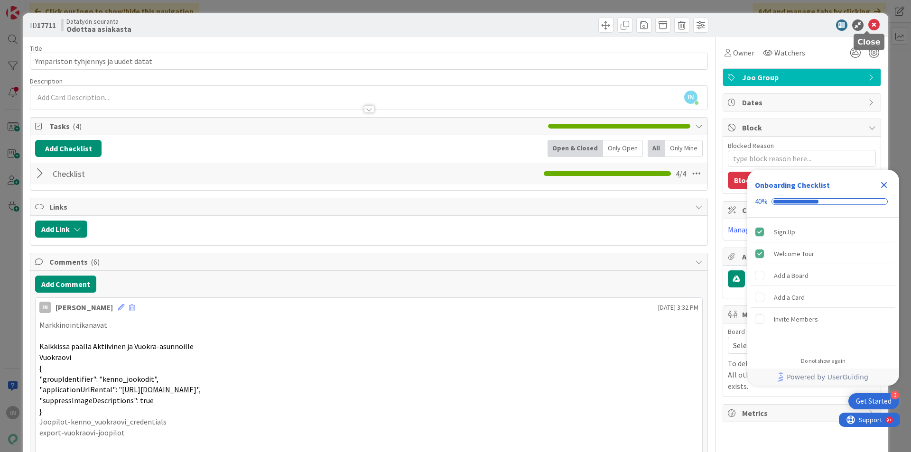
click at [871, 24] on icon at bounding box center [873, 24] width 11 height 11
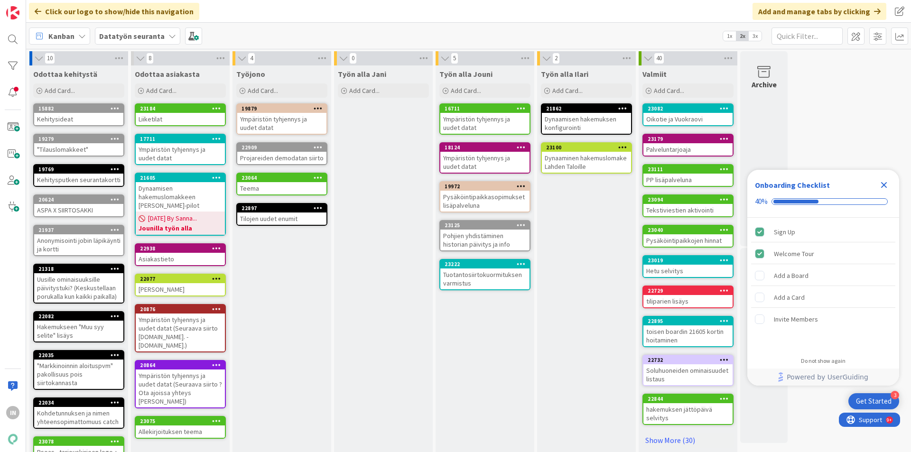
click at [884, 184] on icon "Close Checklist" at bounding box center [883, 184] width 11 height 11
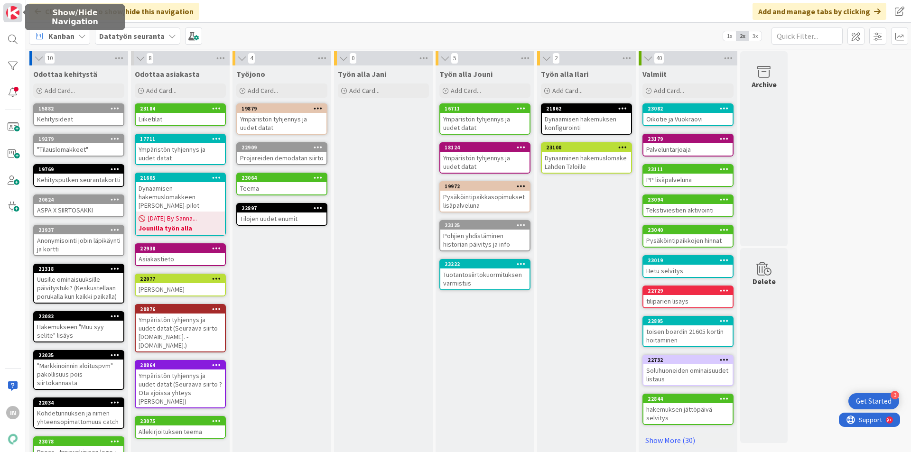
click at [7, 10] on img at bounding box center [12, 12] width 13 height 13
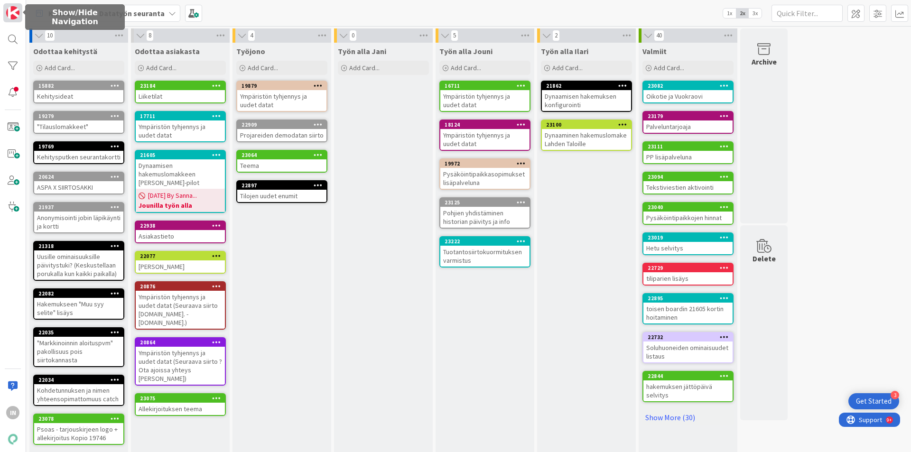
click at [11, 11] on img at bounding box center [12, 12] width 13 height 13
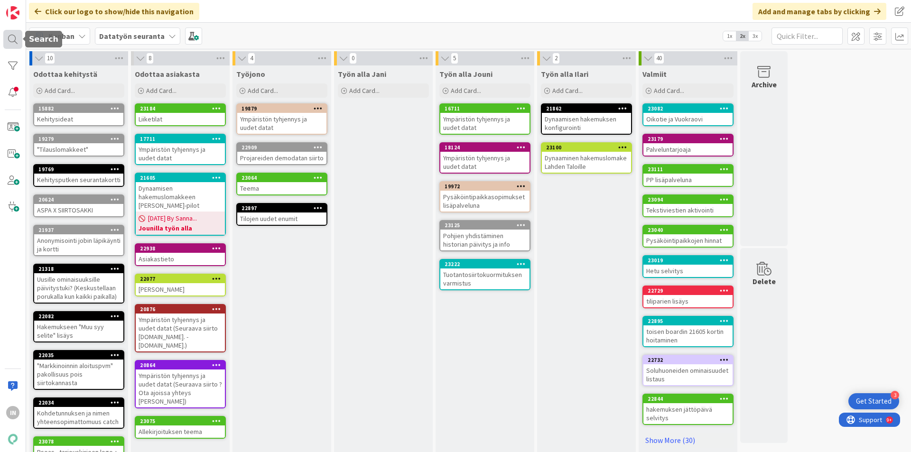
click at [13, 40] on div at bounding box center [12, 39] width 19 height 19
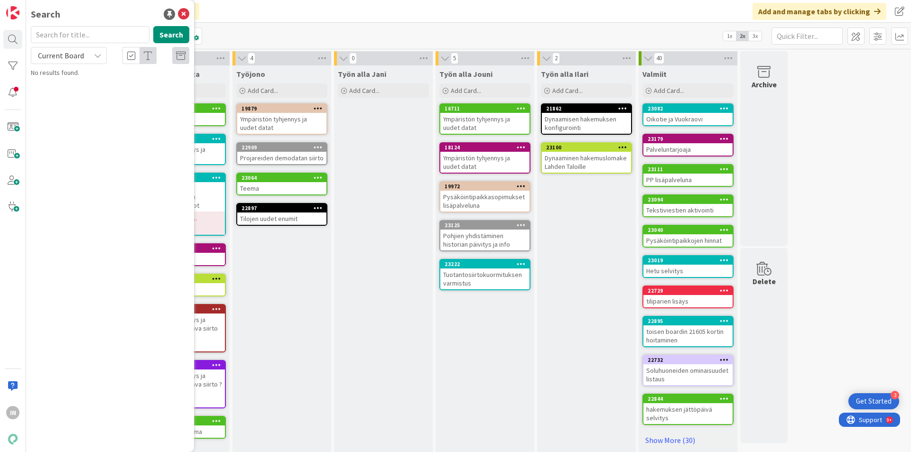
click at [90, 38] on input "text" at bounding box center [90, 34] width 119 height 17
type input "teema"
click at [173, 40] on button "Search" at bounding box center [171, 34] width 36 height 17
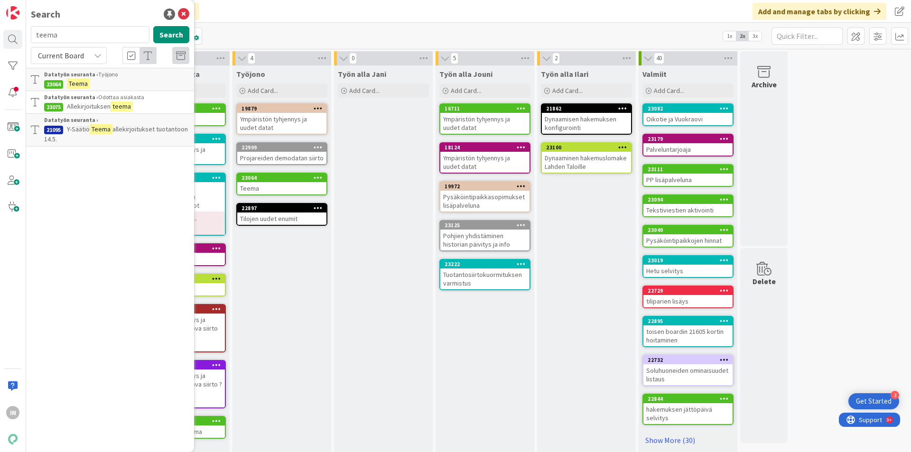
click at [123, 132] on span "allekirjoitukset tuotantoon 14.5." at bounding box center [116, 134] width 144 height 19
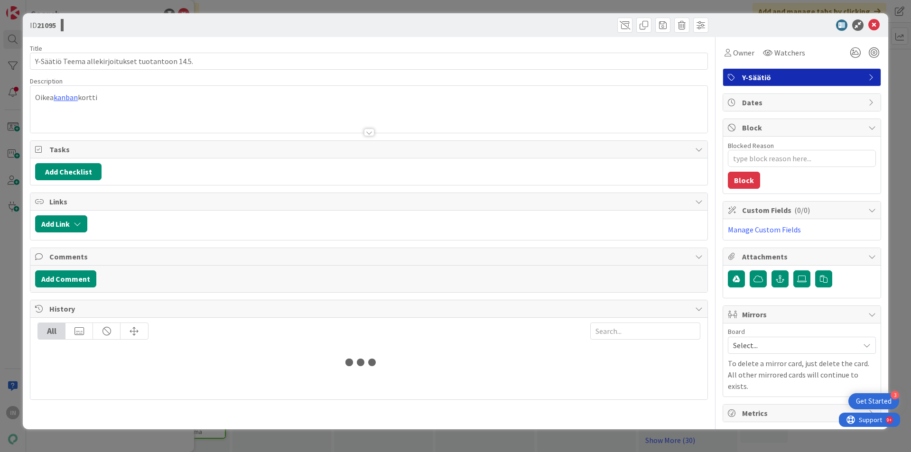
type textarea "x"
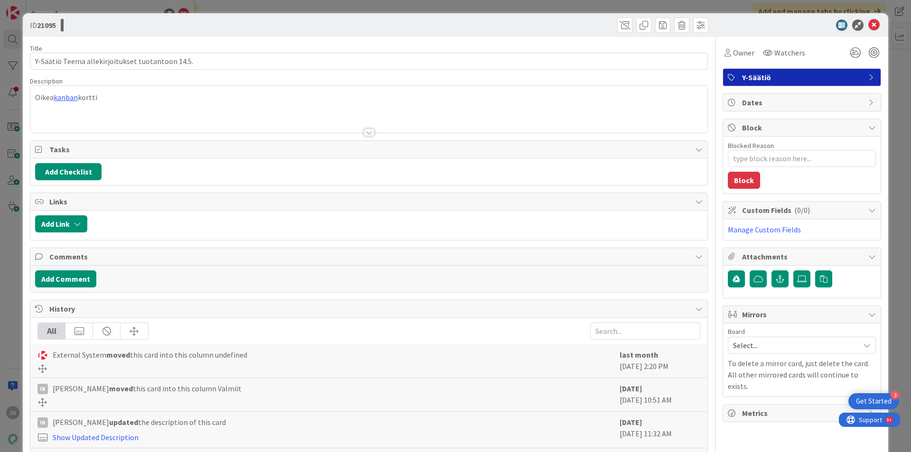
click at [273, 110] on div at bounding box center [368, 121] width 677 height 24
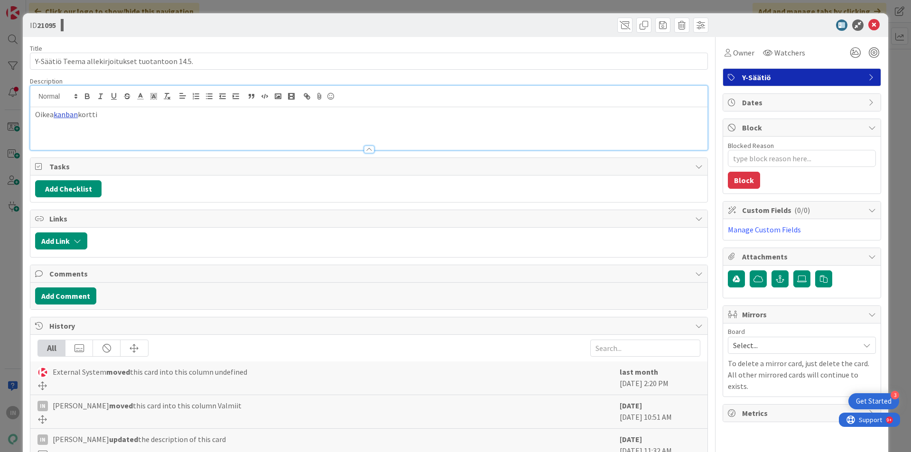
click at [70, 117] on link "kanban" at bounding box center [66, 114] width 24 height 9
click at [87, 130] on p at bounding box center [368, 125] width 667 height 11
click at [70, 117] on link "kanban" at bounding box center [66, 114] width 24 height 9
click at [79, 133] on link "https://kanbanzone.io/b/A4P1C3i1/c/21016-Y-S%C3%A4%C3%A4ti%C3%B6-M2-Kodit-teemo…" at bounding box center [69, 133] width 65 height 12
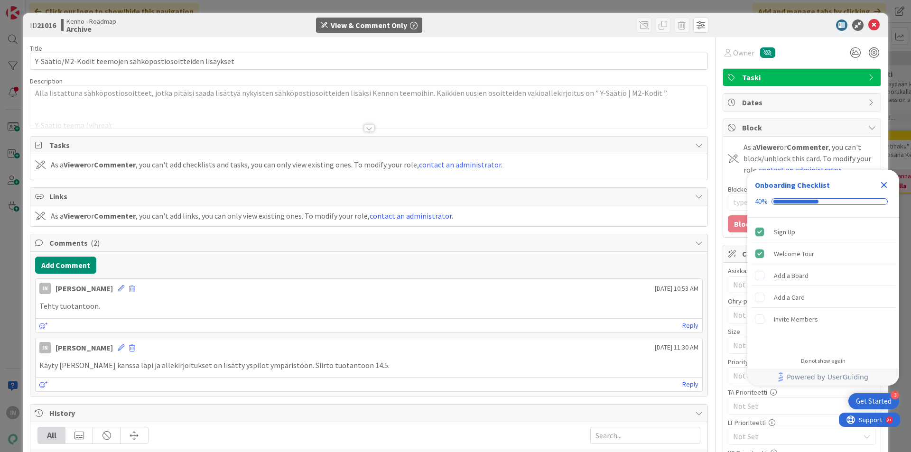
click at [215, 106] on div at bounding box center [368, 116] width 677 height 24
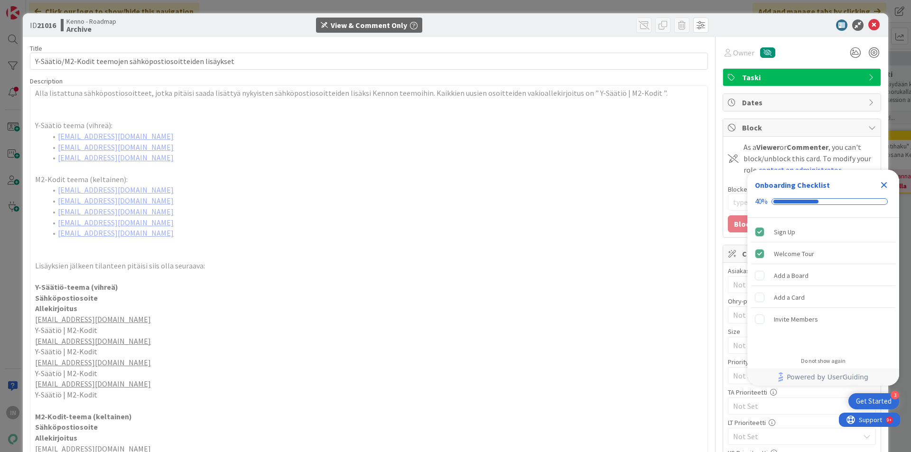
click at [206, 183] on p "M2-Kodit teema (keltainen):" at bounding box center [368, 179] width 667 height 11
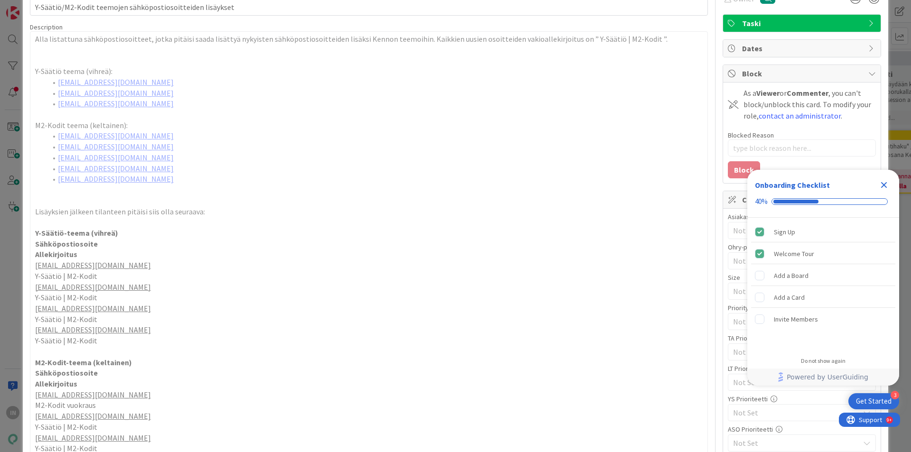
scroll to position [47, 0]
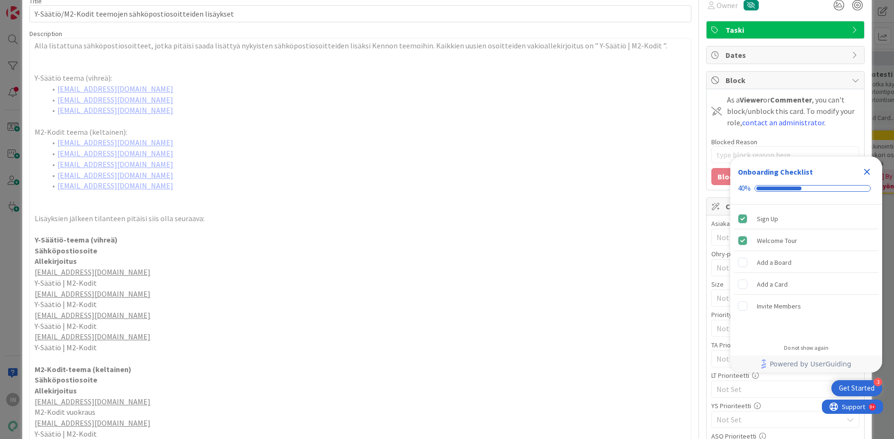
type textarea "x"
